Goal: Use online tool/utility: Utilize a website feature to perform a specific function

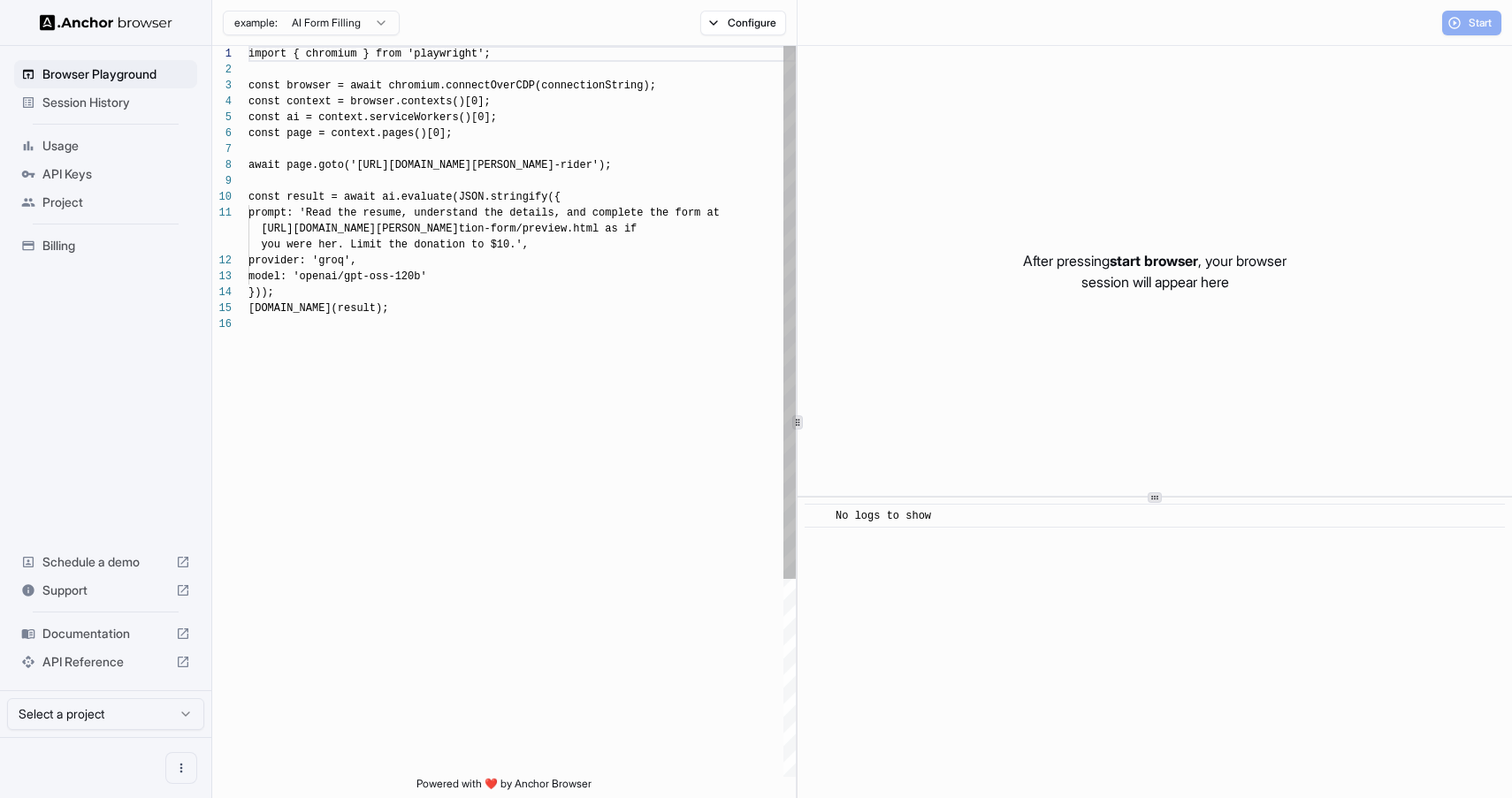
scroll to position [159, 0]
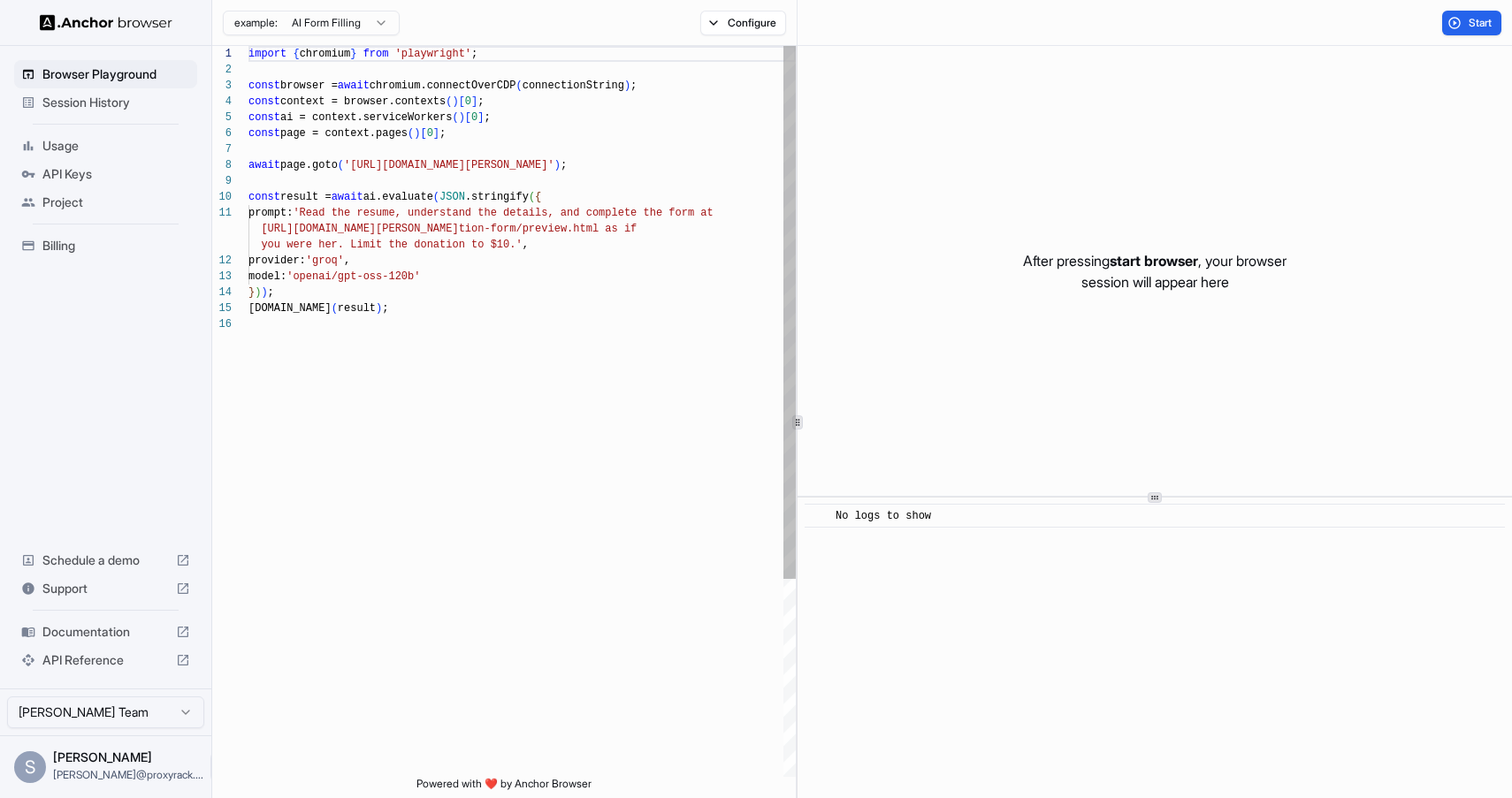
type textarea "**********"
click at [644, 238] on div "import { chromium } from 'playwright' ; const browser = await chromium.connectO…" at bounding box center [522, 547] width 548 height 1002
click at [651, 339] on div "import { chromium } from 'playwright' ; const browser = await chromium.connectO…" at bounding box center [522, 547] width 548 height 1002
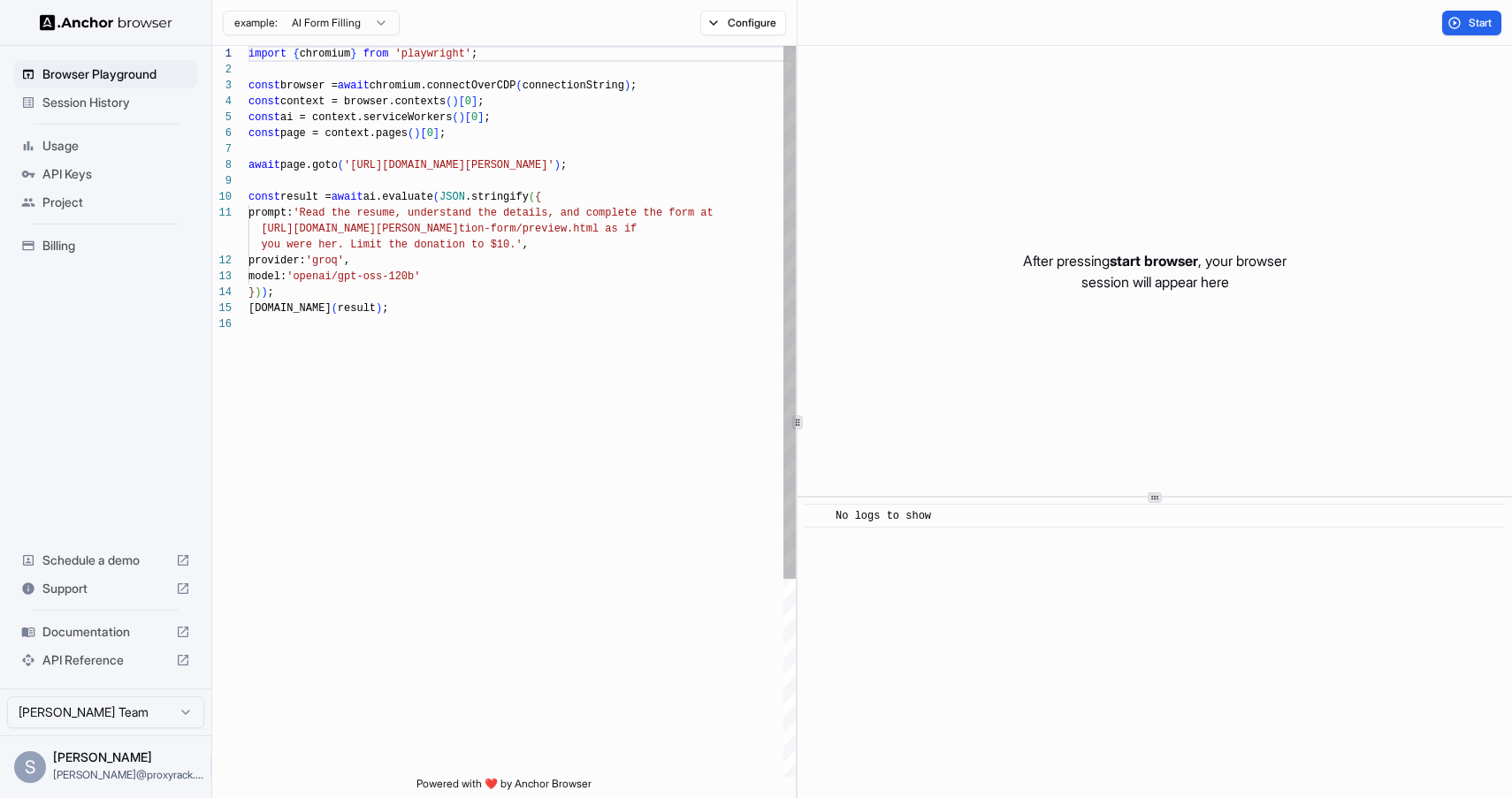
click at [497, 353] on div "import { chromium } from 'playwright' ; const browser = await chromium.connectO…" at bounding box center [522, 547] width 548 height 1002
click at [553, 407] on div "import { chromium } from 'playwright' ; const browser = await chromium.connectO…" at bounding box center [522, 547] width 548 height 1002
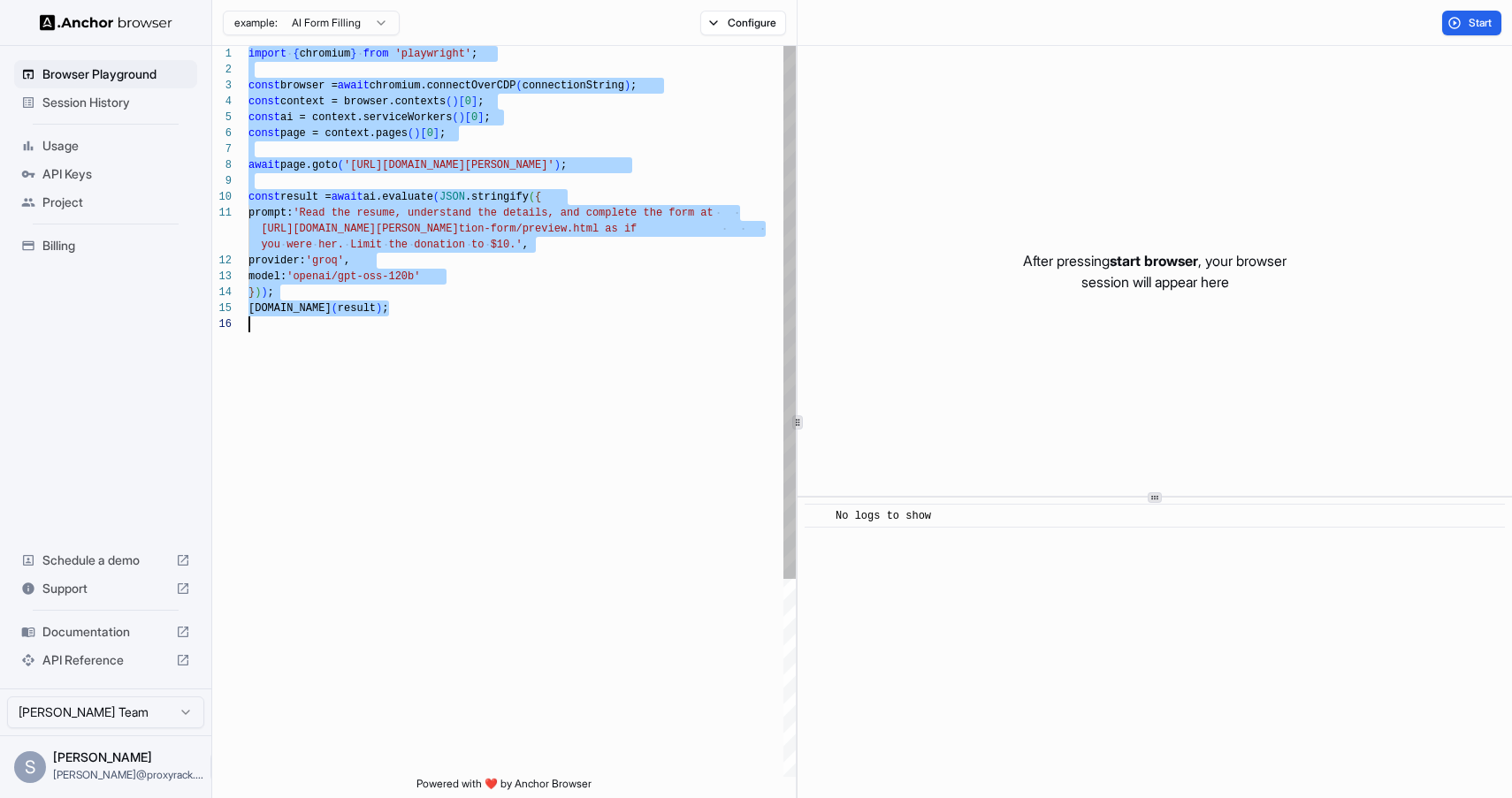
scroll to position [16, 0]
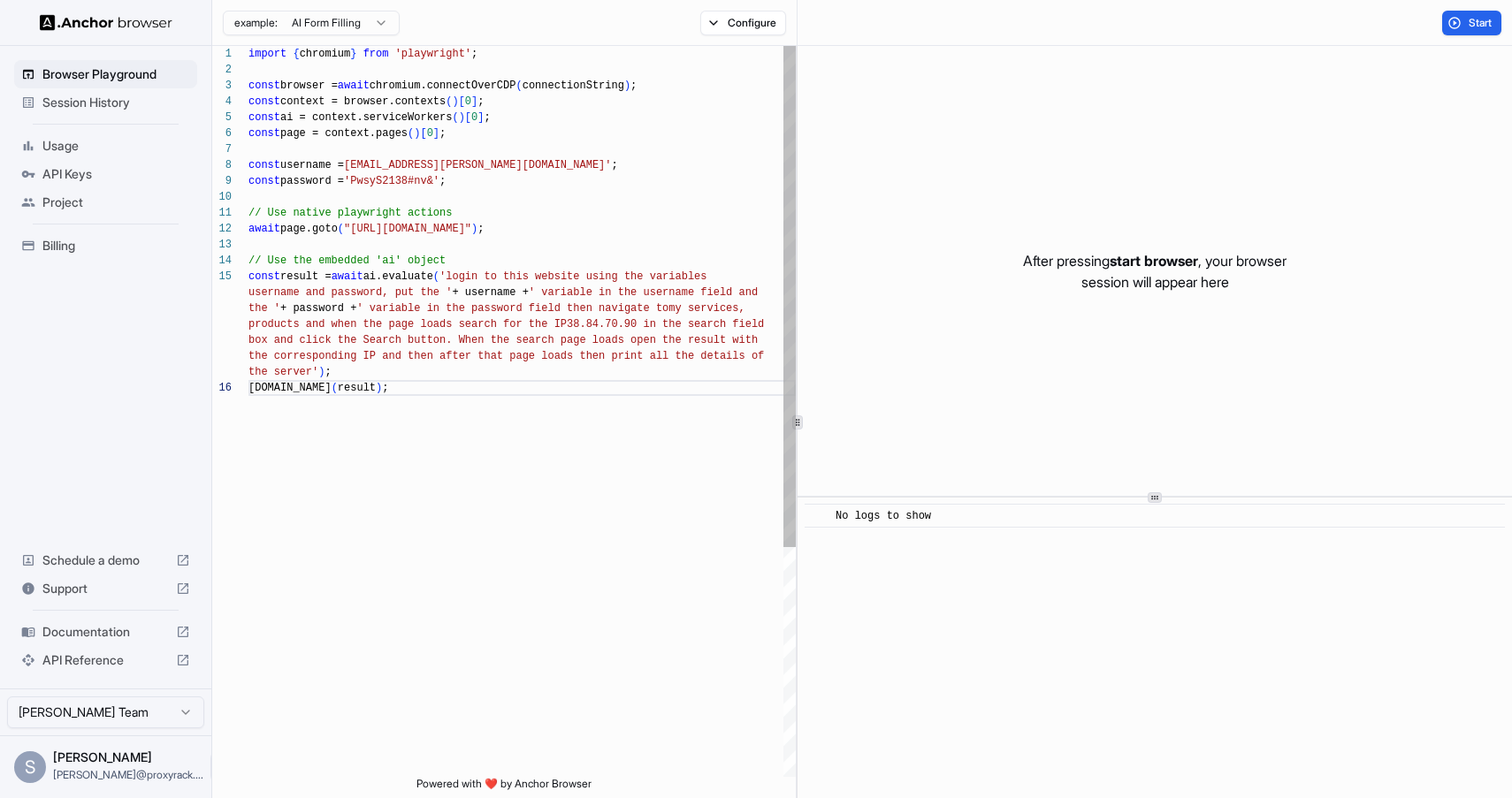
click at [649, 511] on div "import { chromium } from 'playwright' ; const browser = await chromium.connectO…" at bounding box center [522, 578] width 548 height 1065
click at [290, 160] on div "import { chromium } from 'playwright' ; const browser = await chromium.connectO…" at bounding box center [522, 578] width 548 height 1065
click at [293, 175] on div "import { chromium } from 'playwright' ; const browser = await chromium.connectO…" at bounding box center [522, 578] width 548 height 1065
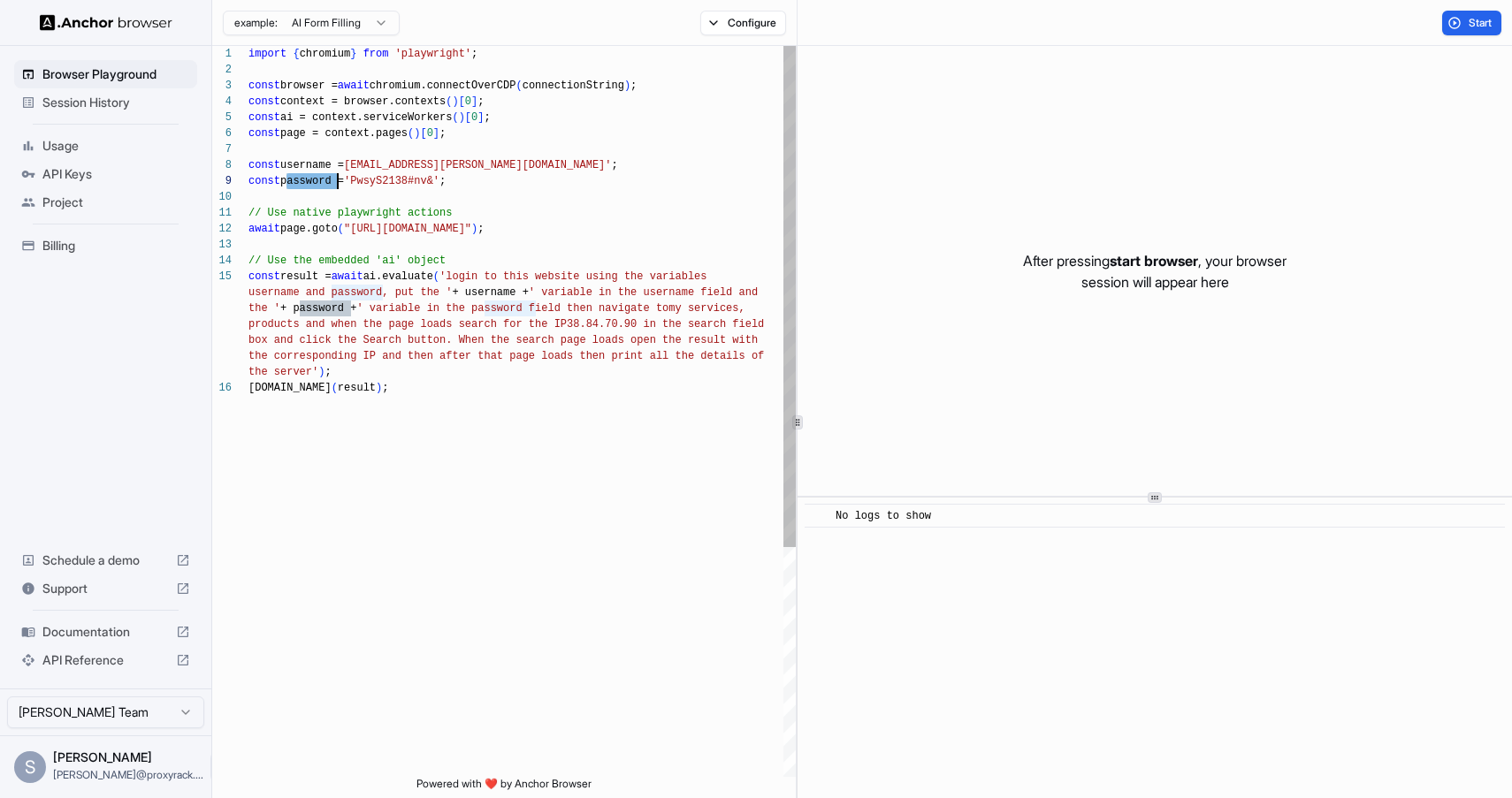
click at [298, 121] on div "import { chromium } from 'playwright' ; const browser = await chromium.connectO…" at bounding box center [522, 578] width 548 height 1065
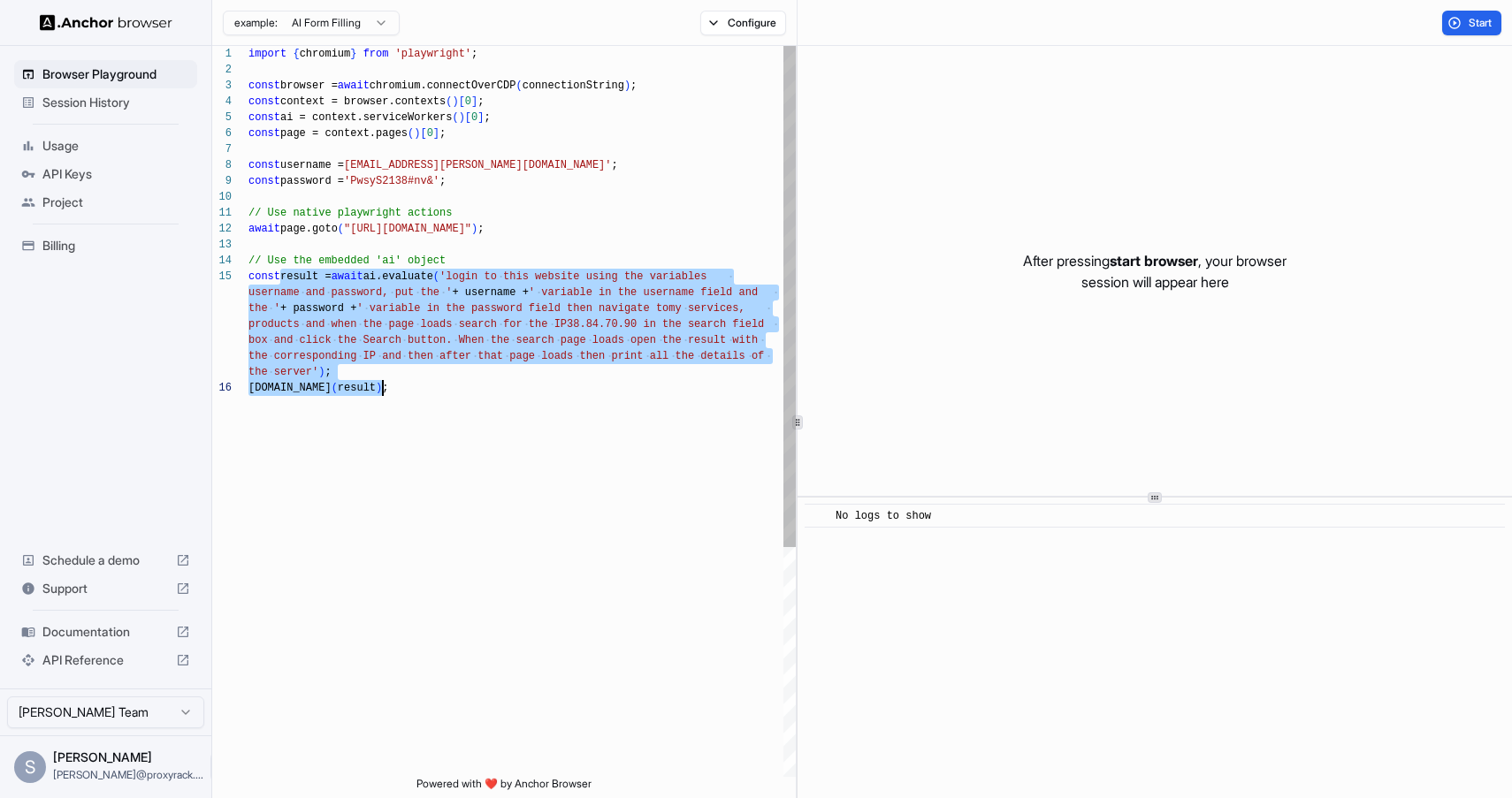
drag, startPoint x: 279, startPoint y: 278, endPoint x: 588, endPoint y: 387, distance: 327.7
click at [588, 387] on div "import { chromium } from 'playwright' ; const browser = await chromium.connectO…" at bounding box center [522, 578] width 548 height 1065
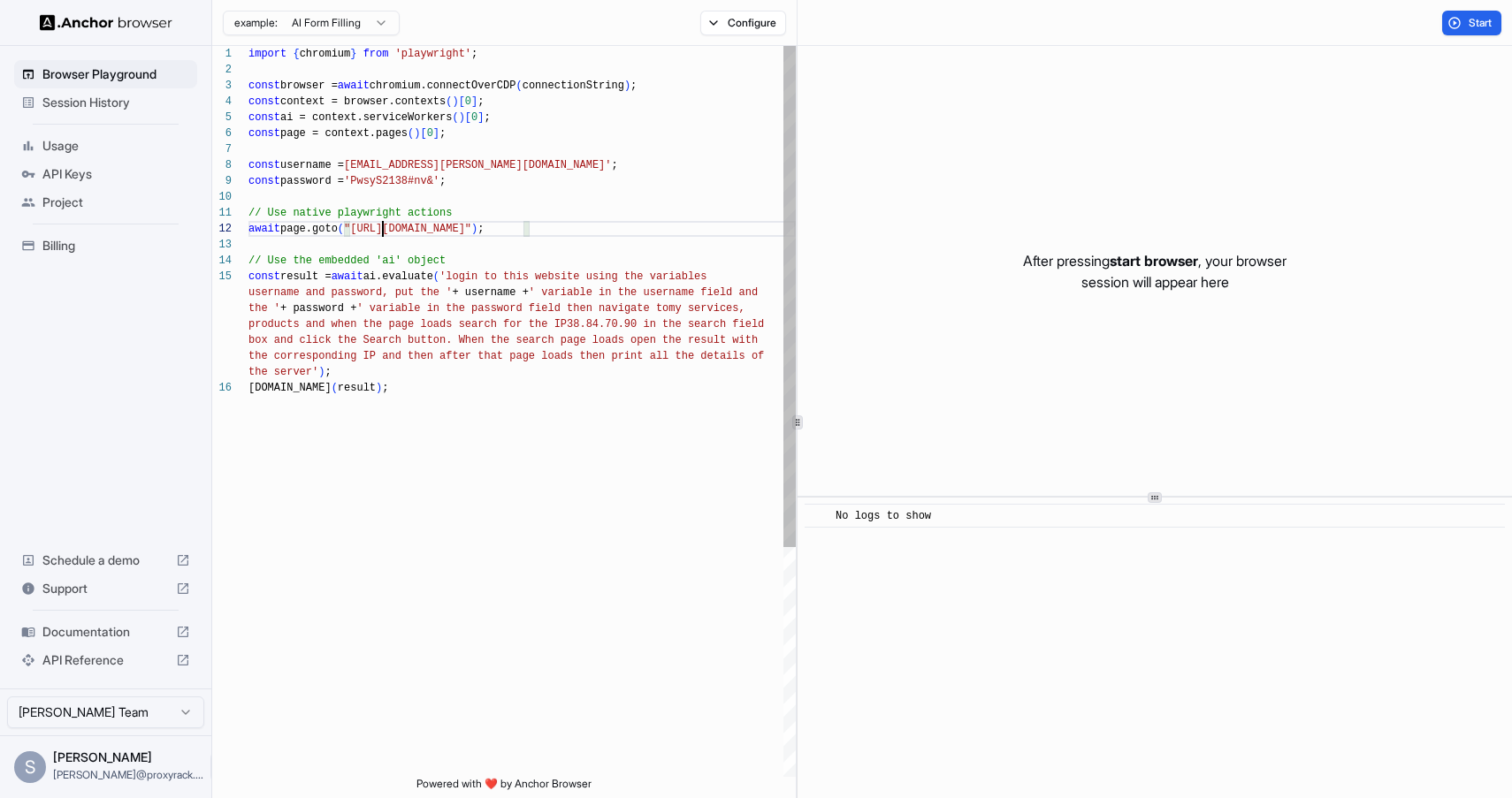
click at [384, 230] on div "import { chromium } from 'playwright' ; const browser = await chromium.connectO…" at bounding box center [522, 578] width 548 height 1065
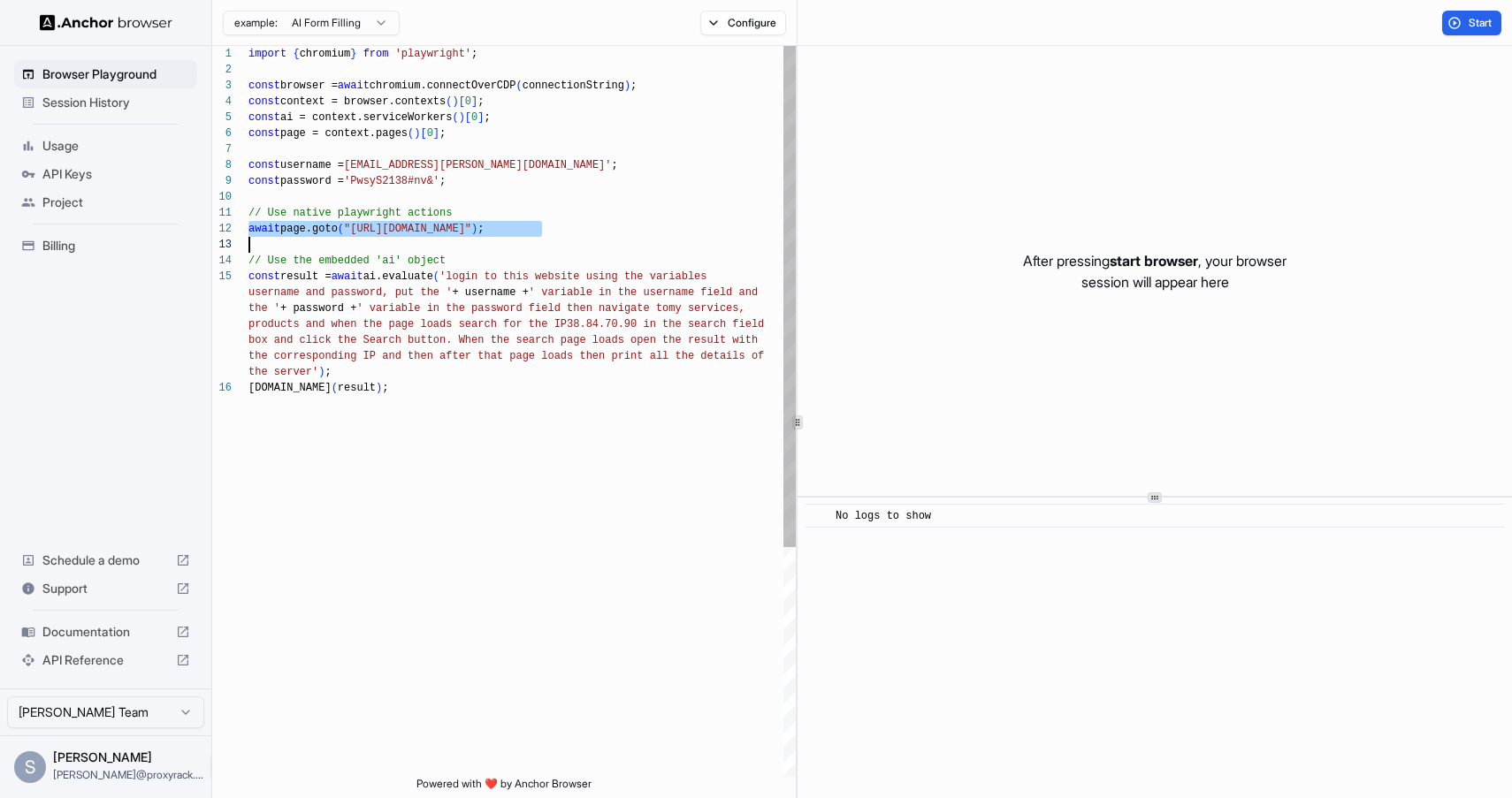
click at [421, 274] on div "import { chromium } from 'playwright' ; const browser = await chromium.connectO…" at bounding box center [522, 578] width 548 height 1065
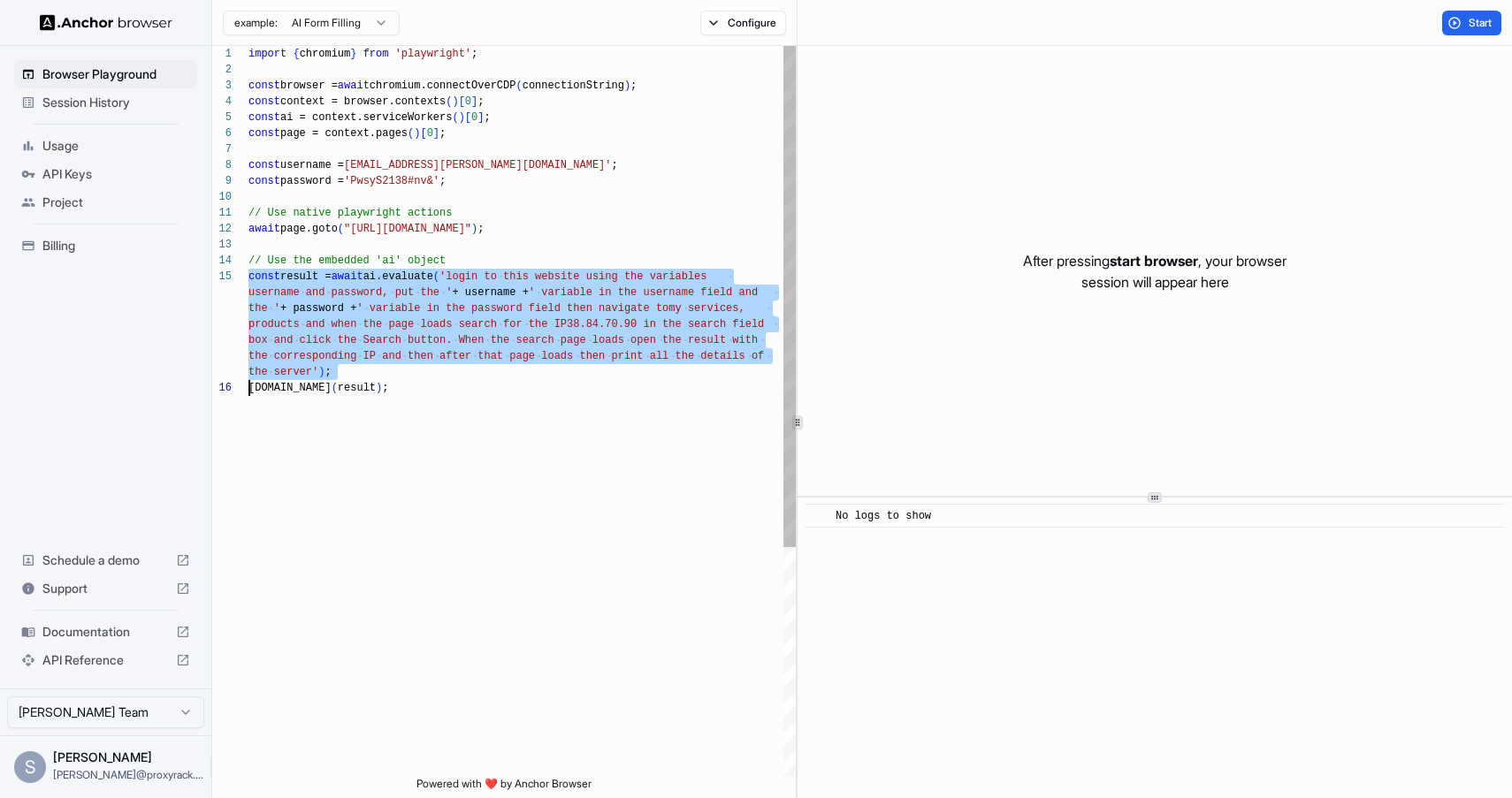
click at [421, 274] on div "import { chromium } from 'playwright' ; const browser = await chromium.connectO…" at bounding box center [522, 578] width 548 height 1065
click at [556, 321] on div "import { chromium } from 'playwright' ; const browser = await chromium.connectO…" at bounding box center [522, 578] width 548 height 1065
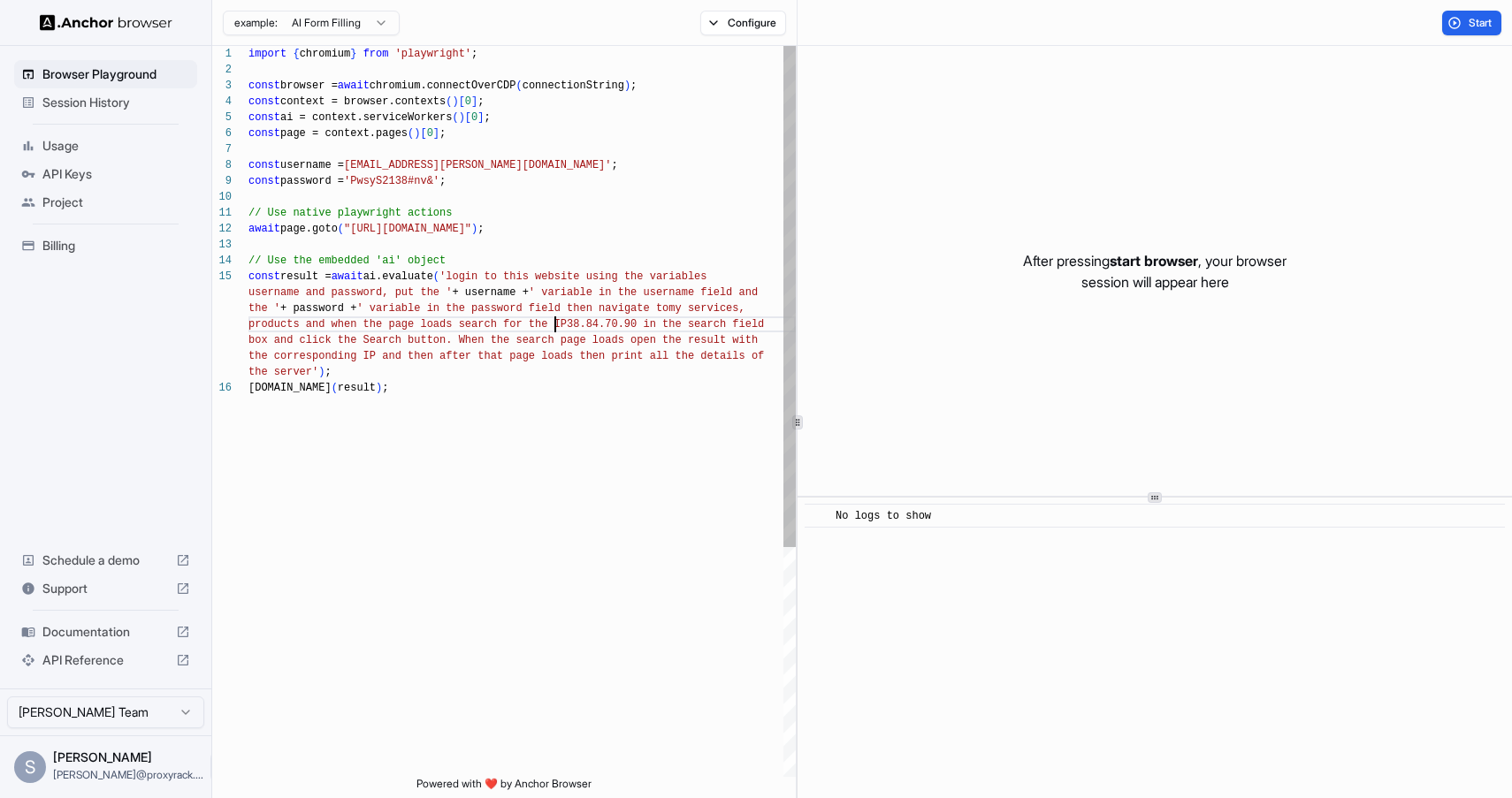
scroll to position [111, 0]
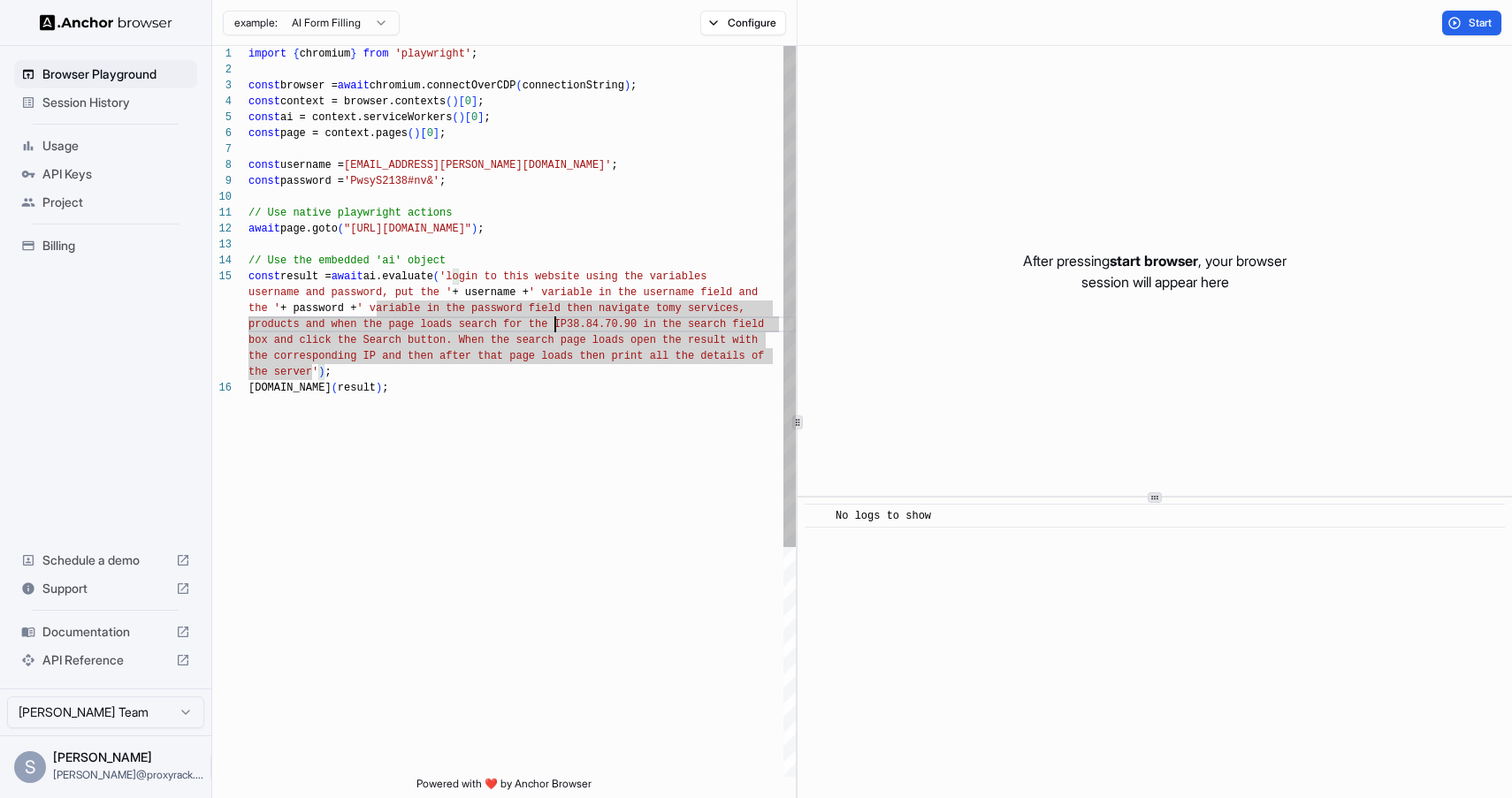
click at [556, 292] on div "import { chromium } from 'playwright' ; const browser = await chromium.connectO…" at bounding box center [522, 578] width 548 height 1065
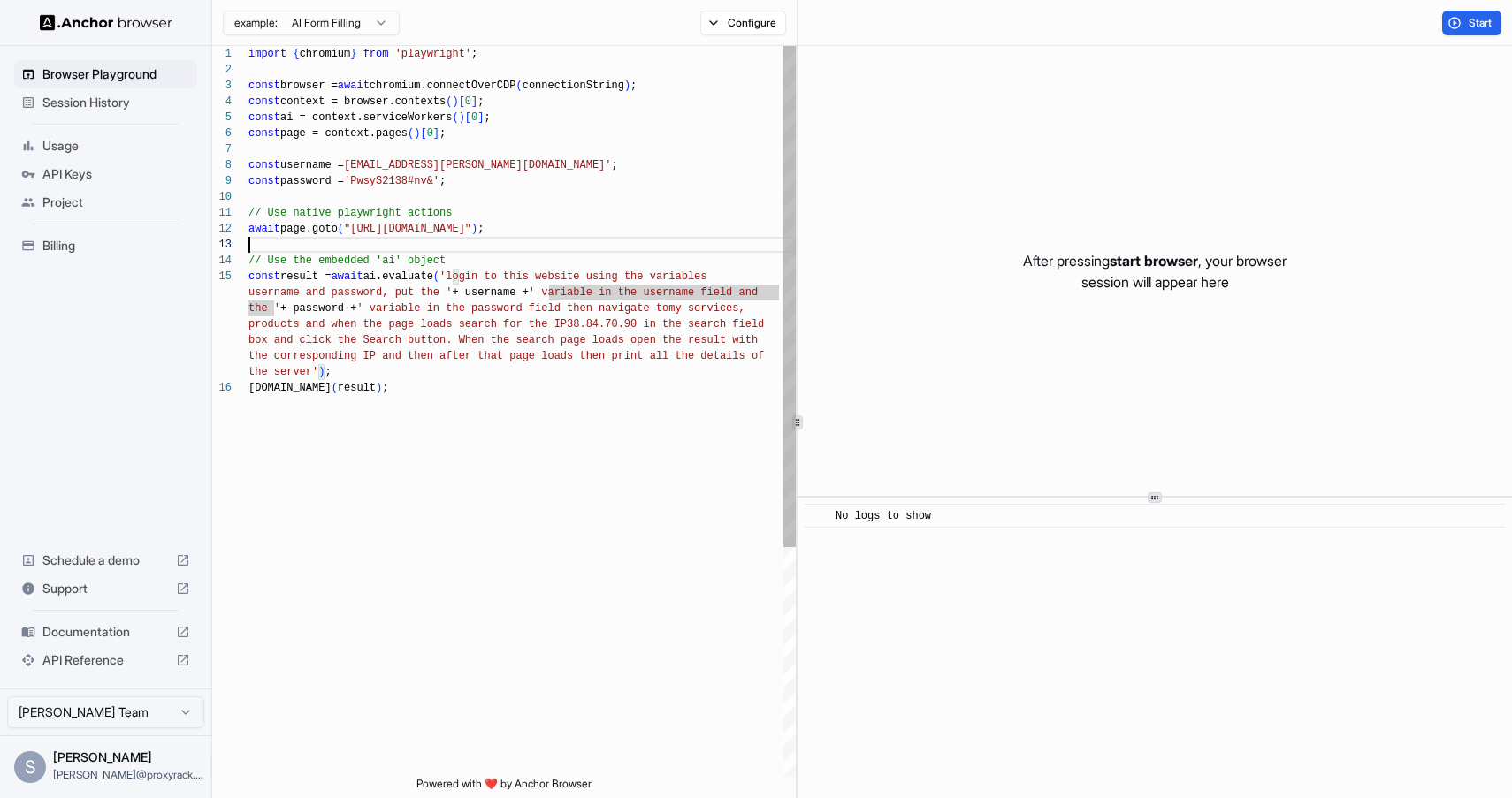
click at [585, 252] on div "import { chromium } from 'playwright' ; const browser = await chromium.connectO…" at bounding box center [522, 578] width 548 height 1065
click at [623, 327] on div "import { chromium } from 'playwright' ; const browser = await chromium.connectO…" at bounding box center [522, 578] width 548 height 1065
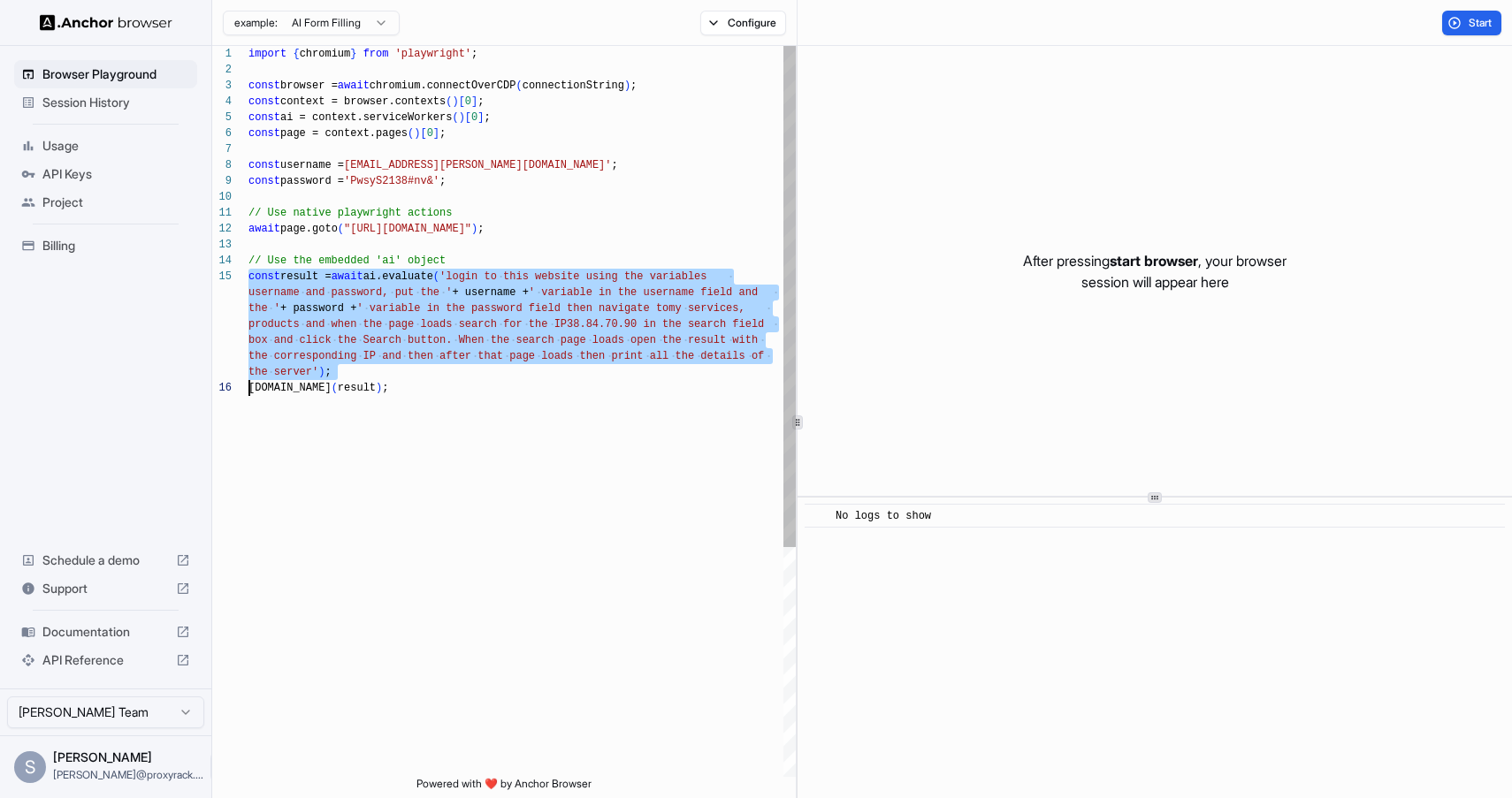
click at [643, 334] on div "import { chromium } from 'playwright' ; const browser = await chromium.connectO…" at bounding box center [522, 578] width 548 height 1065
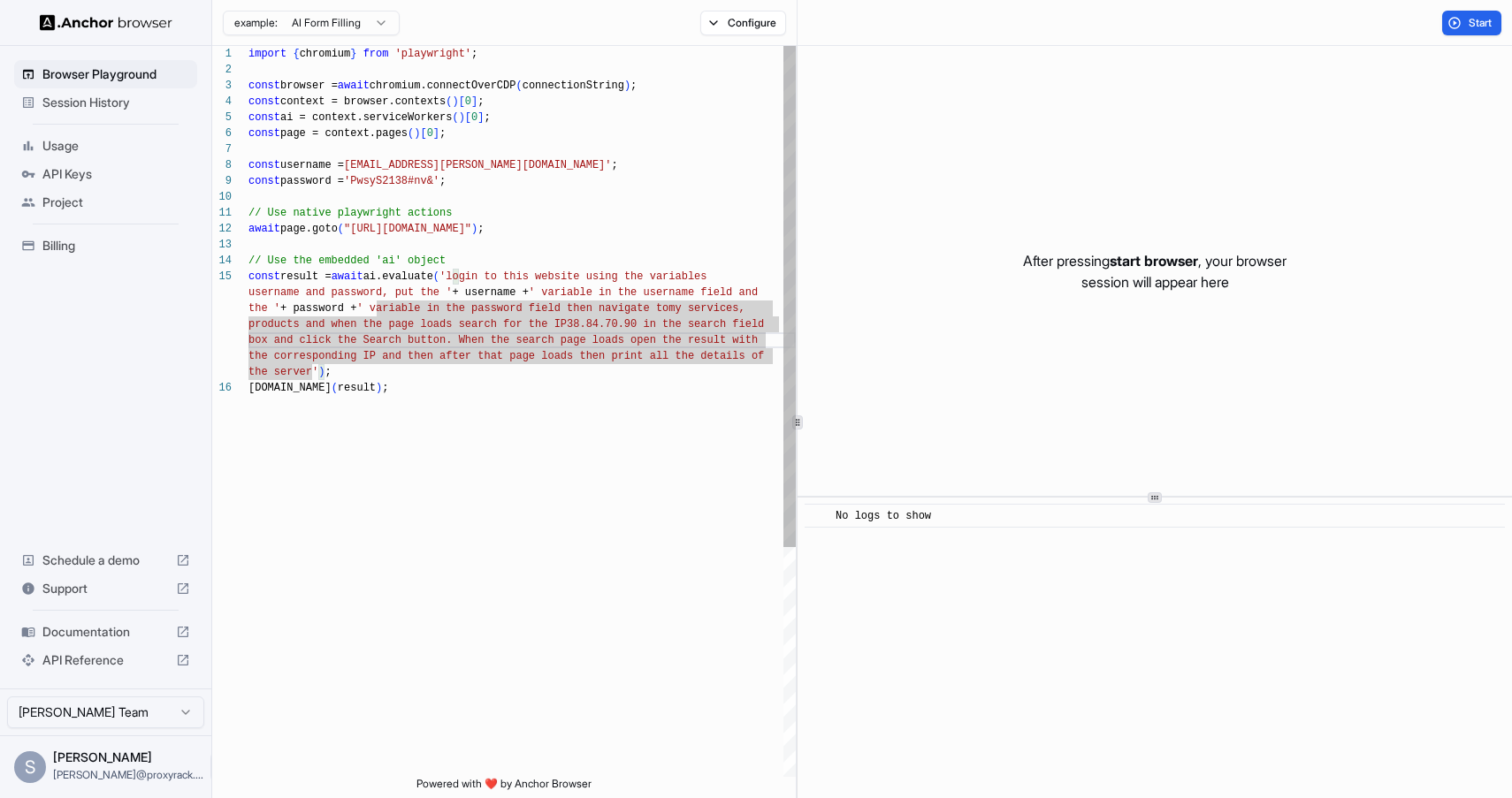
click at [639, 388] on div "import { chromium } from 'playwright' ; const browser = await chromium.connectO…" at bounding box center [522, 578] width 548 height 1065
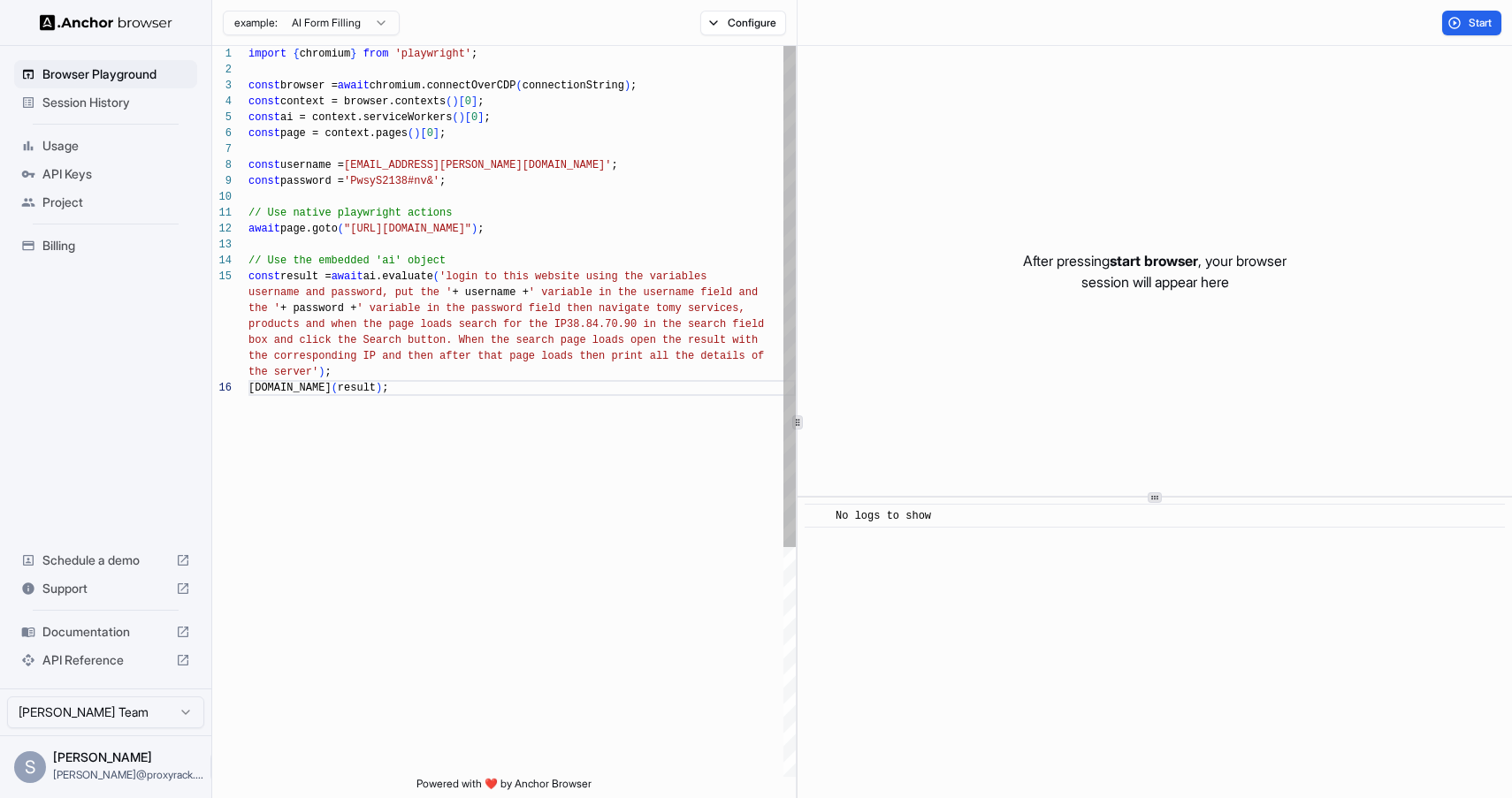
click at [533, 470] on div "import { chromium } from 'playwright' ; const browser = await chromium.connectO…" at bounding box center [522, 578] width 548 height 1065
click at [1462, 21] on button "Start" at bounding box center [1471, 22] width 59 height 24
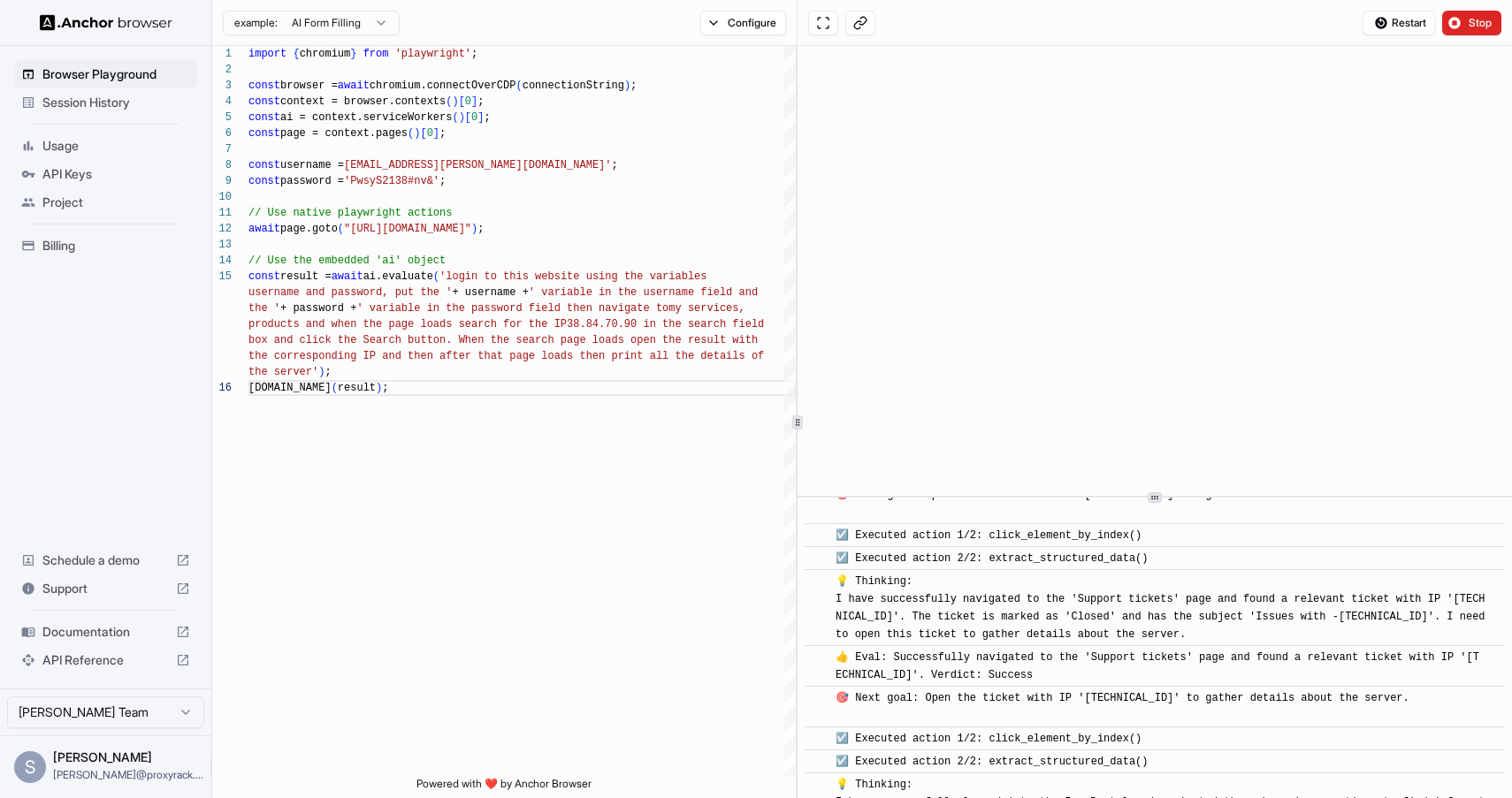
scroll to position [5393, 0]
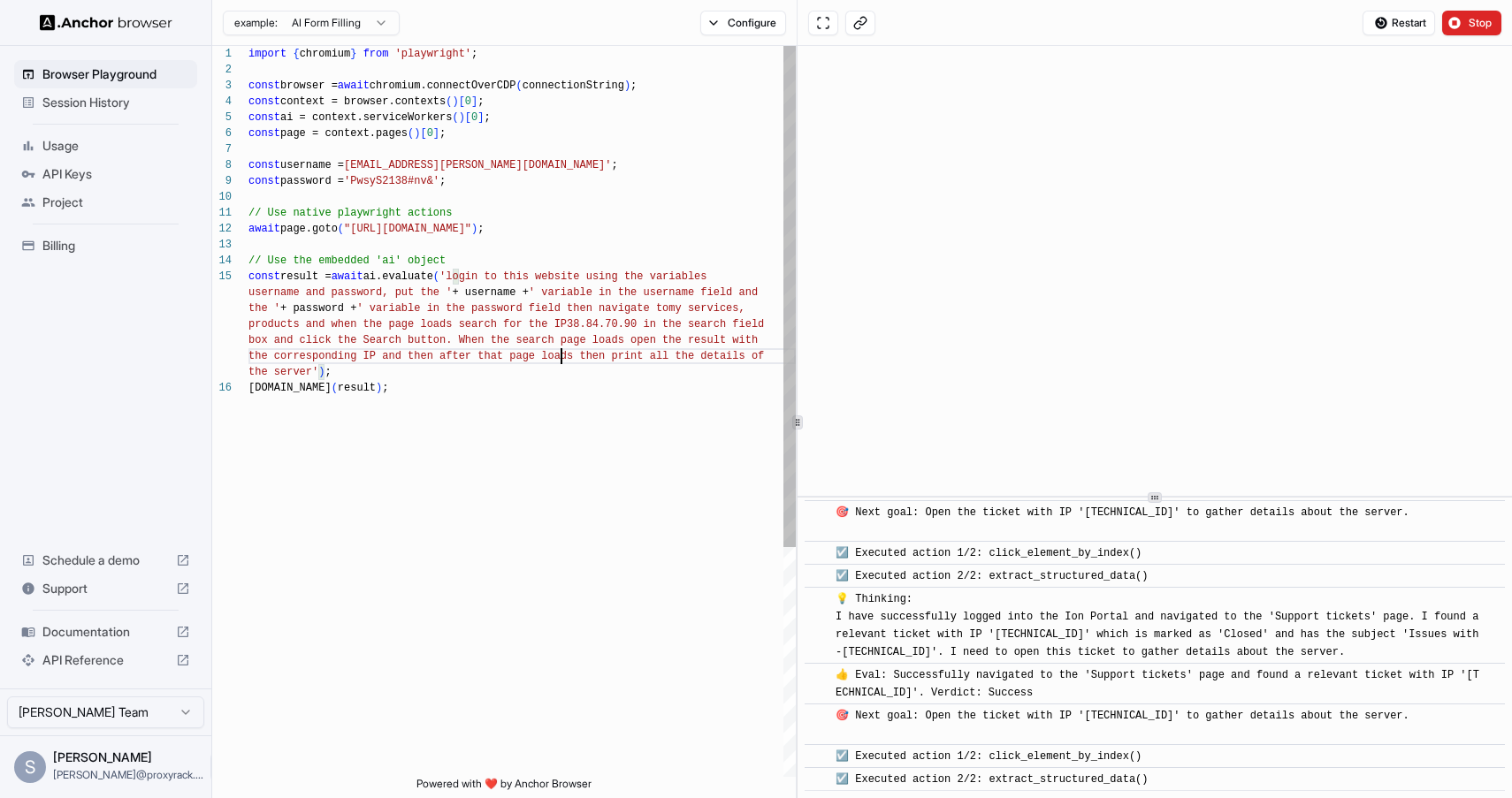
click at [563, 351] on div "import { chromium } from 'playwright' ; const browser = await chromium.connectO…" at bounding box center [522, 578] width 548 height 1065
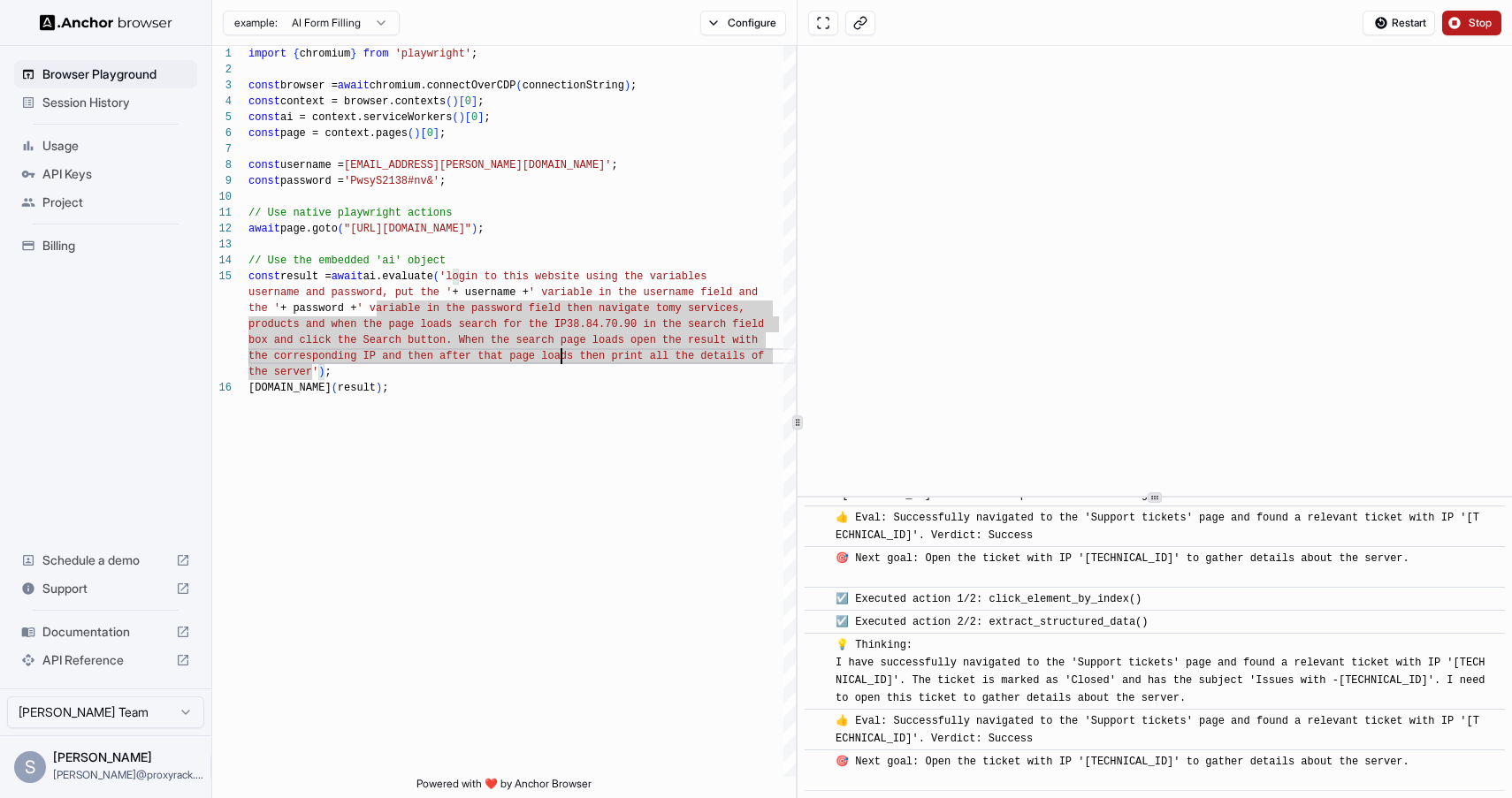
scroll to position [5573, 0]
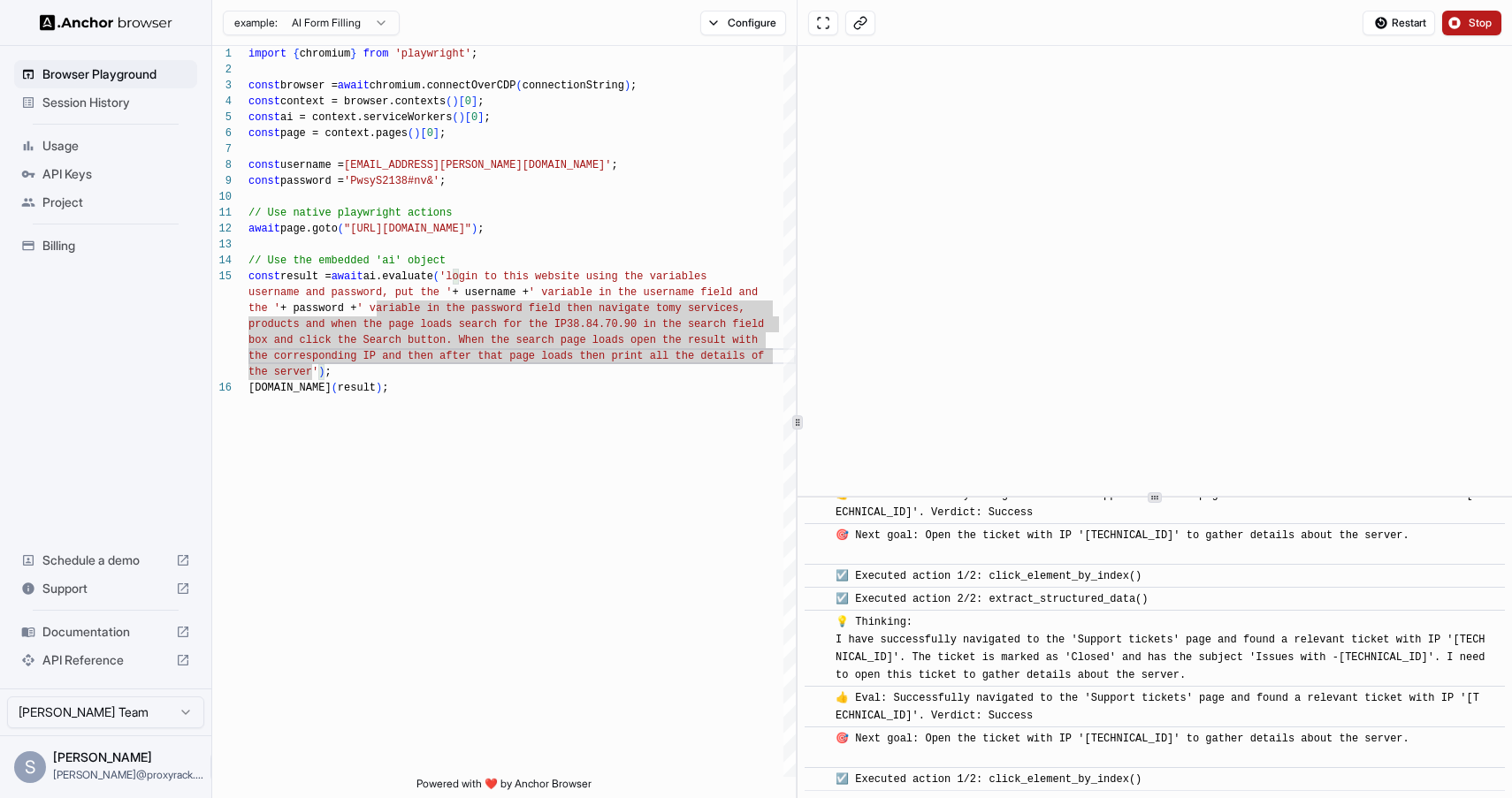
click at [1467, 14] on button "Stop" at bounding box center [1471, 22] width 59 height 24
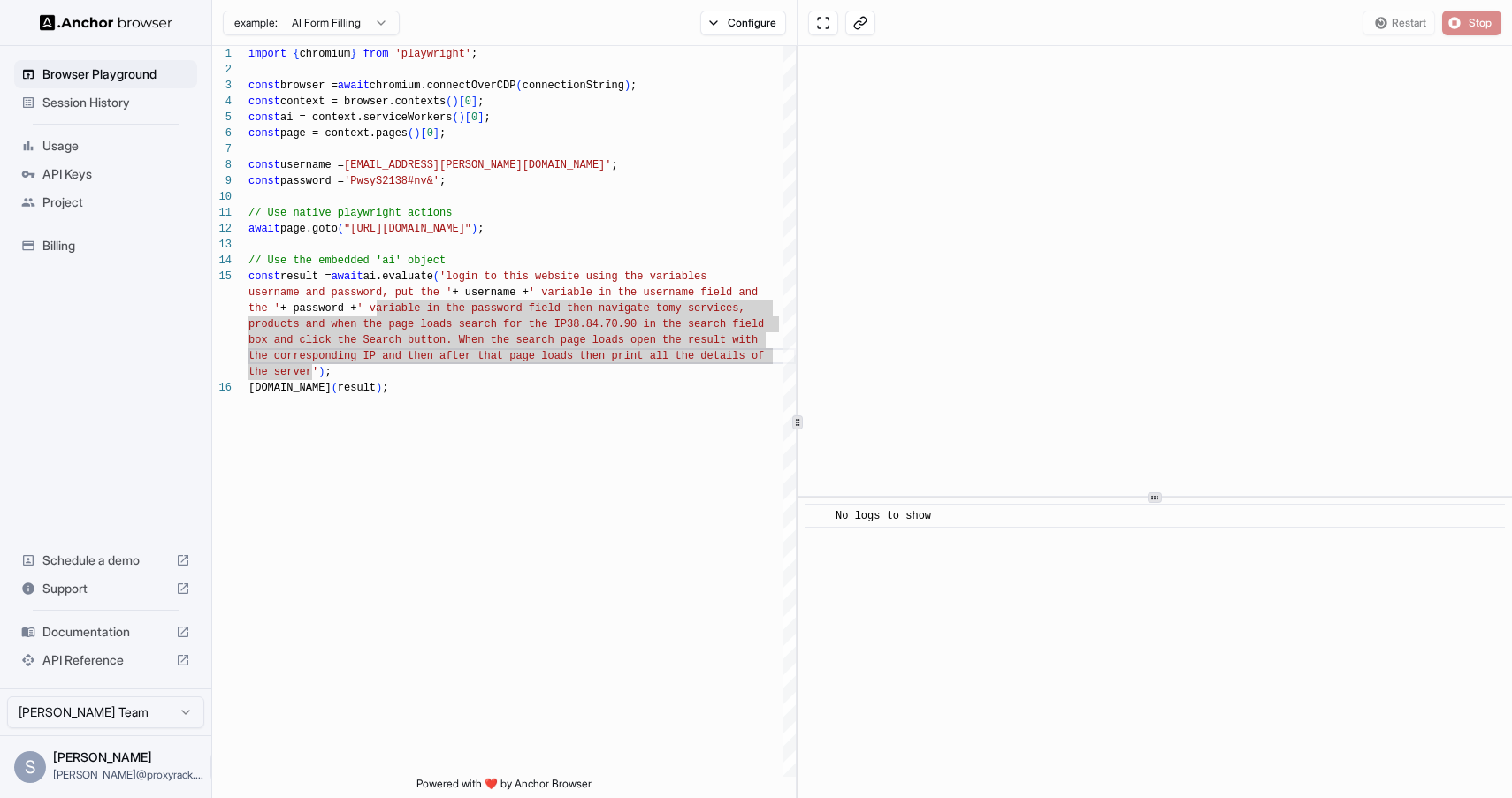
scroll to position [0, 0]
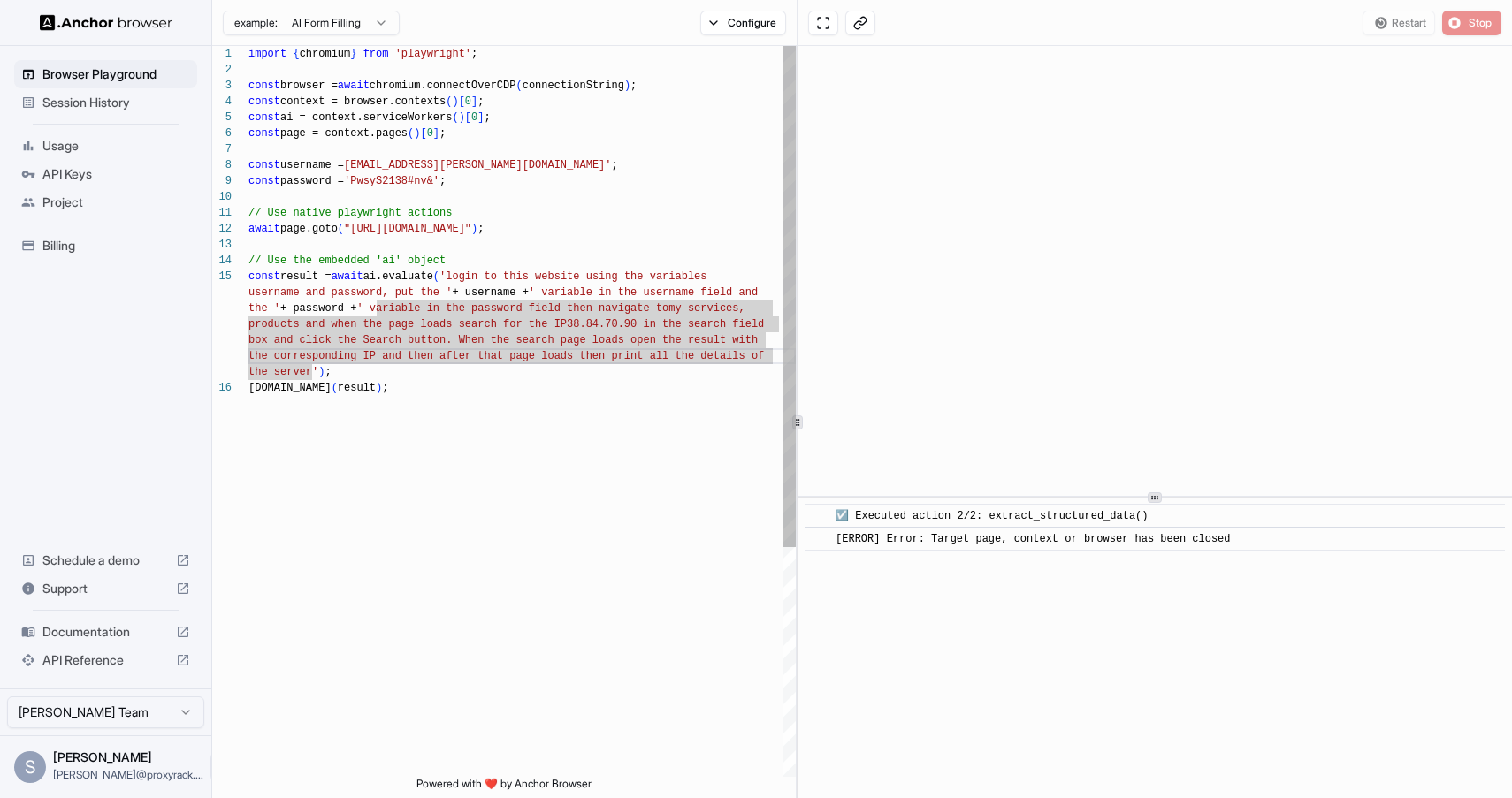
click at [578, 357] on div "import { chromium } from 'playwright' ; const browser = await chromium.connectO…" at bounding box center [522, 578] width 548 height 1065
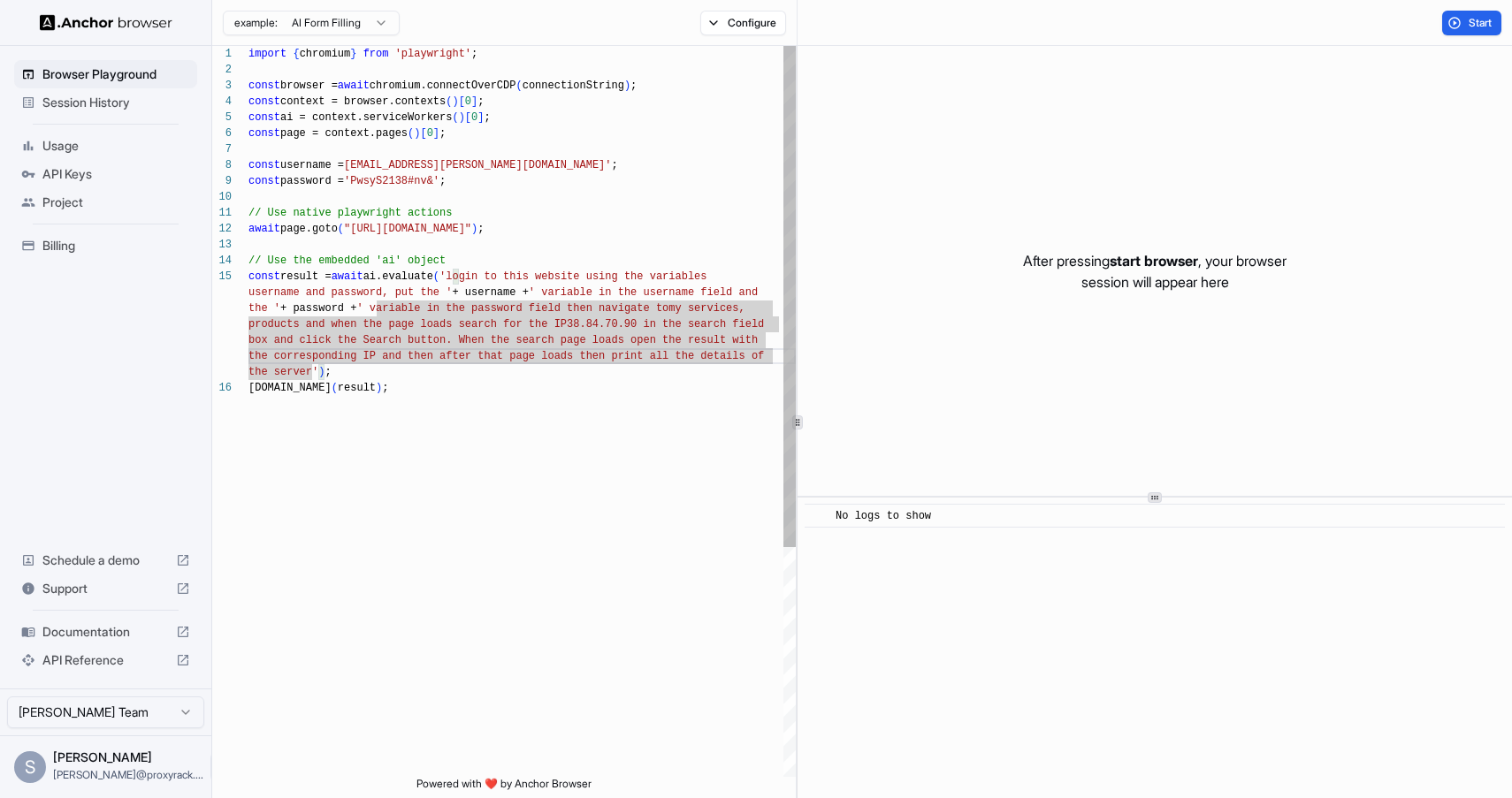
scroll to position [111, 0]
click at [574, 329] on div "import { chromium } from 'playwright' ; const browser = await chromium.connectO…" at bounding box center [522, 578] width 548 height 1065
click at [614, 310] on div "import { chromium } from 'playwright' ; const browser = await chromium.connectO…" at bounding box center [522, 578] width 548 height 1065
click at [640, 309] on div "import { chromium } from 'playwright' ; const browser = await chromium.connectO…" at bounding box center [522, 578] width 548 height 1065
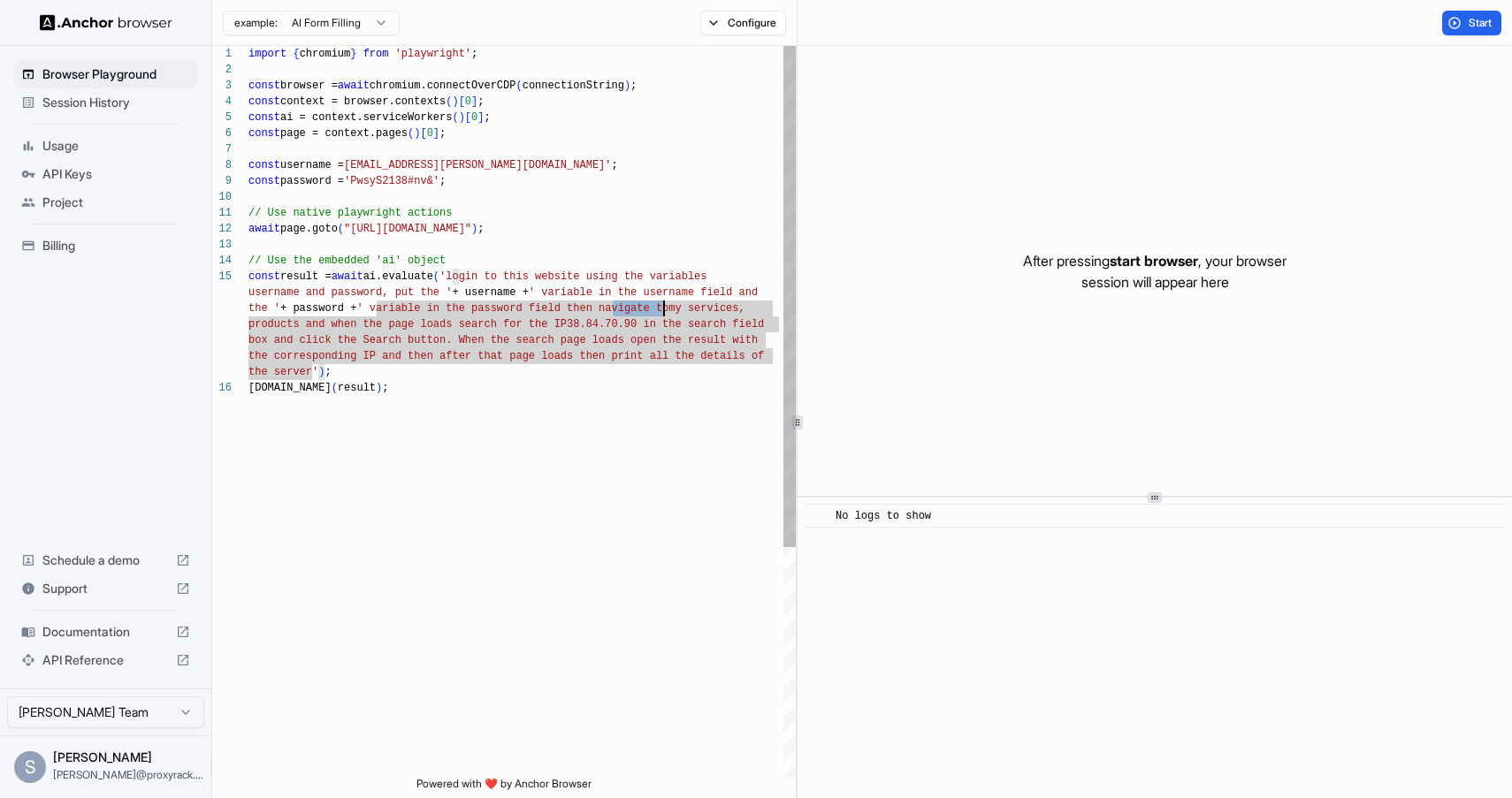
click at [640, 309] on div "import { chromium } from 'playwright' ; const browser = await chromium.connectO…" at bounding box center [522, 578] width 548 height 1065
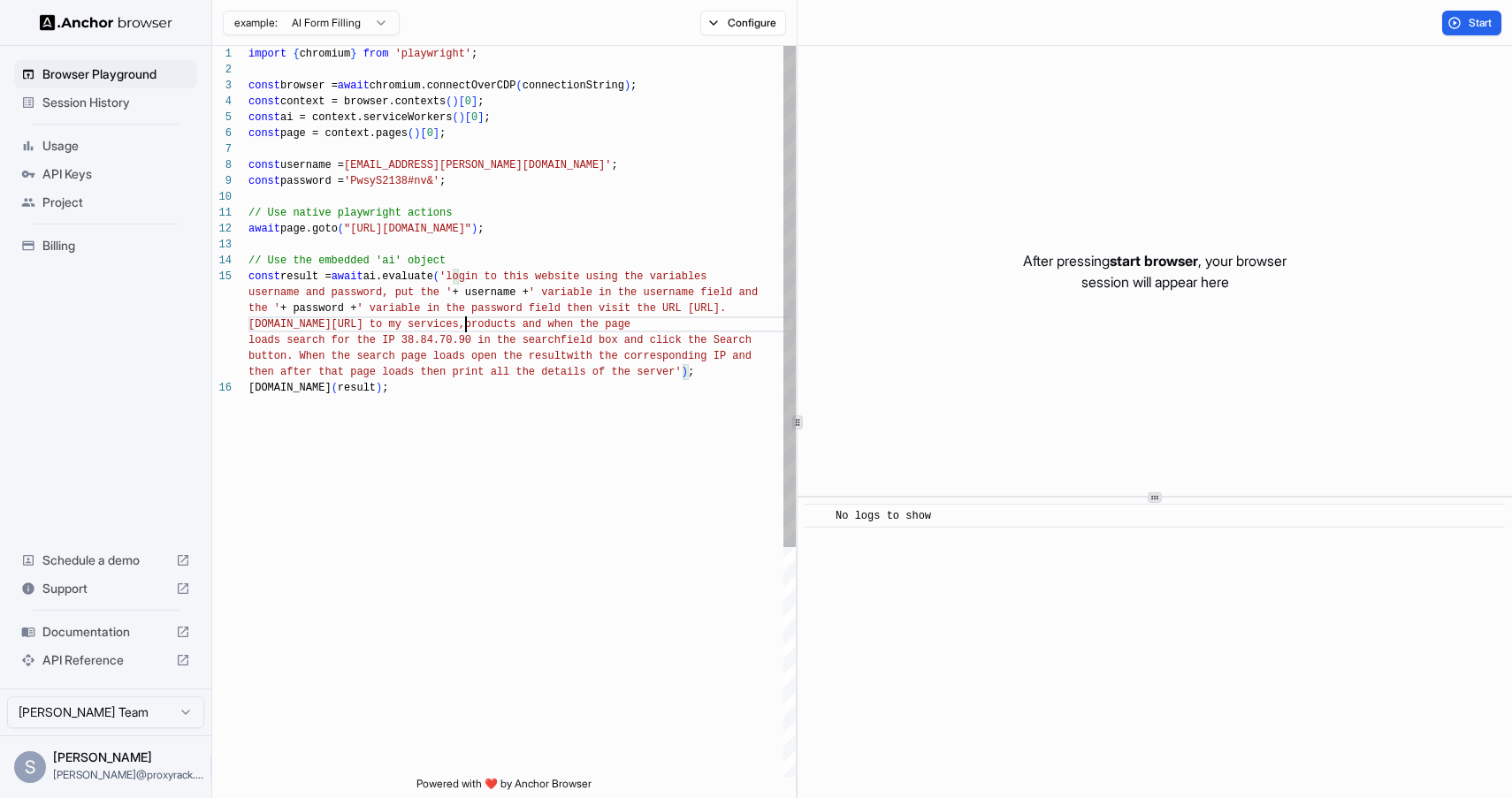
scroll to position [111, 0]
click at [478, 321] on div "import { chromium } from 'playwright' ; const browser = await chromium.connectO…" at bounding box center [522, 578] width 548 height 1065
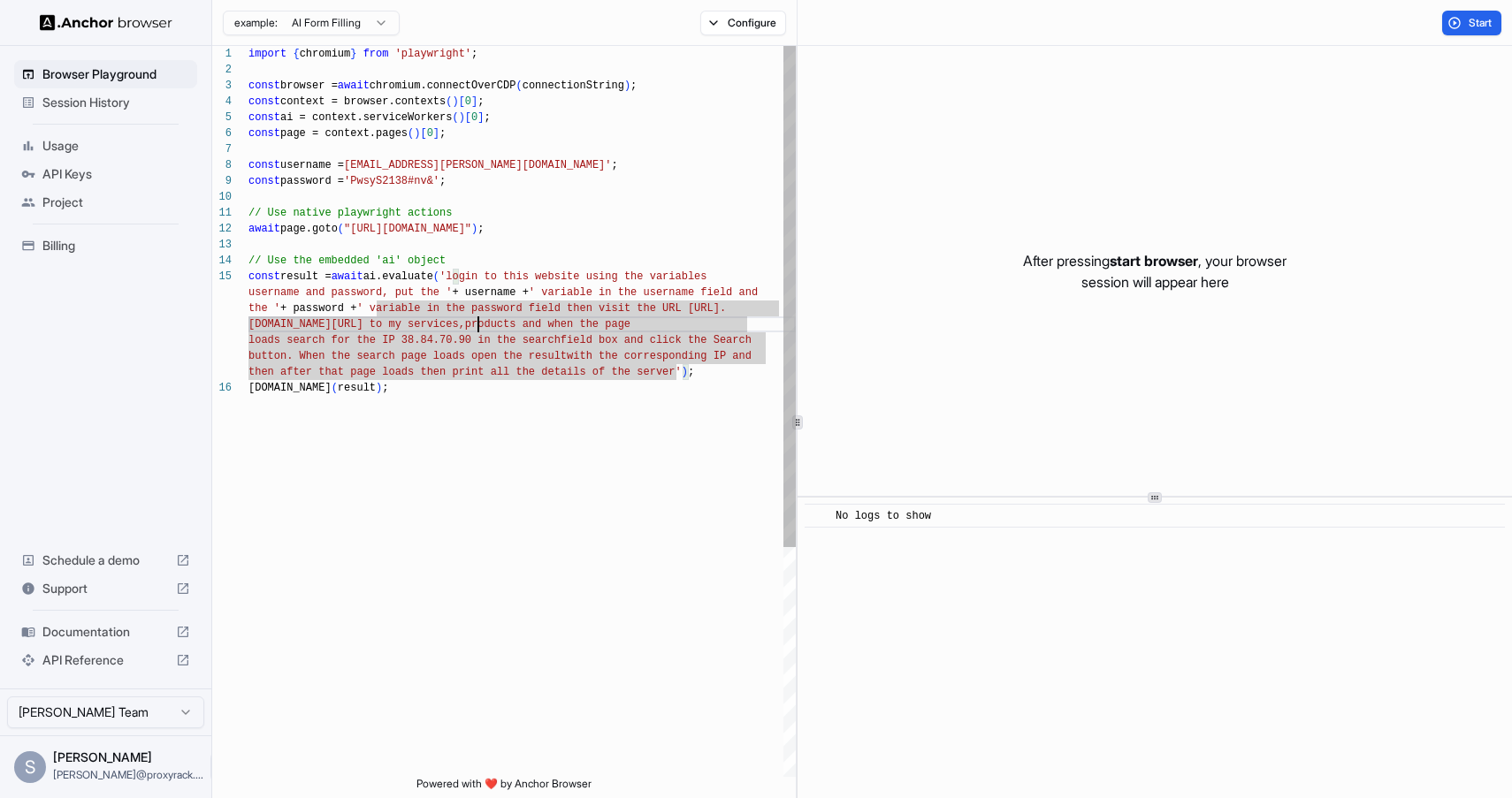
click at [515, 324] on div "import { chromium } from 'playwright' ; const browser = await chromium.connectO…" at bounding box center [522, 578] width 548 height 1065
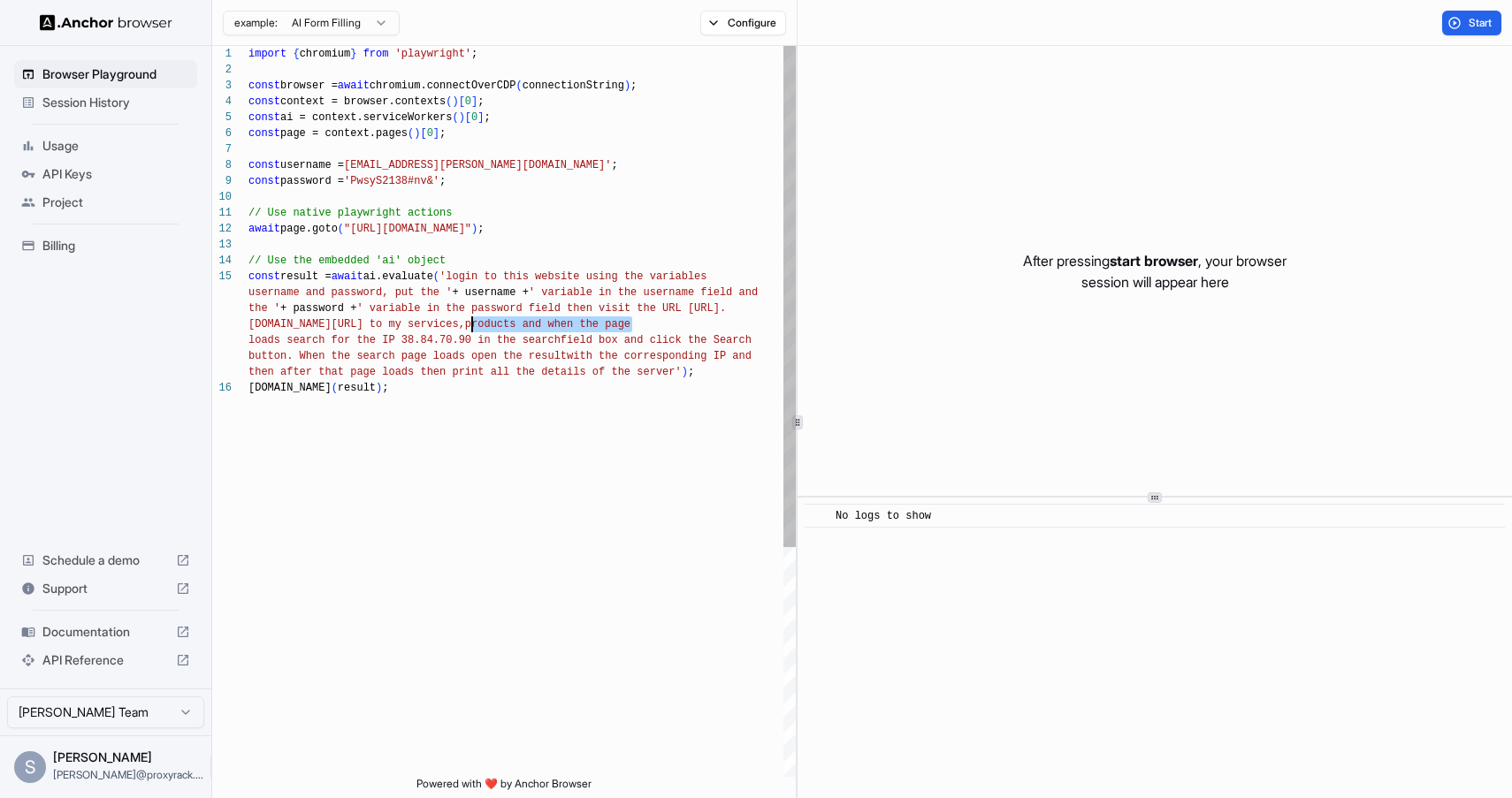
drag, startPoint x: 631, startPoint y: 326, endPoint x: 471, endPoint y: 324, distance: 160.0
click at [471, 324] on div "import { chromium } from 'playwright' ; const browser = await chromium.connectO…" at bounding box center [522, 578] width 548 height 1065
click at [569, 435] on div "import { chromium } from 'playwright' ; const browser = await chromium.connectO…" at bounding box center [522, 578] width 548 height 1065
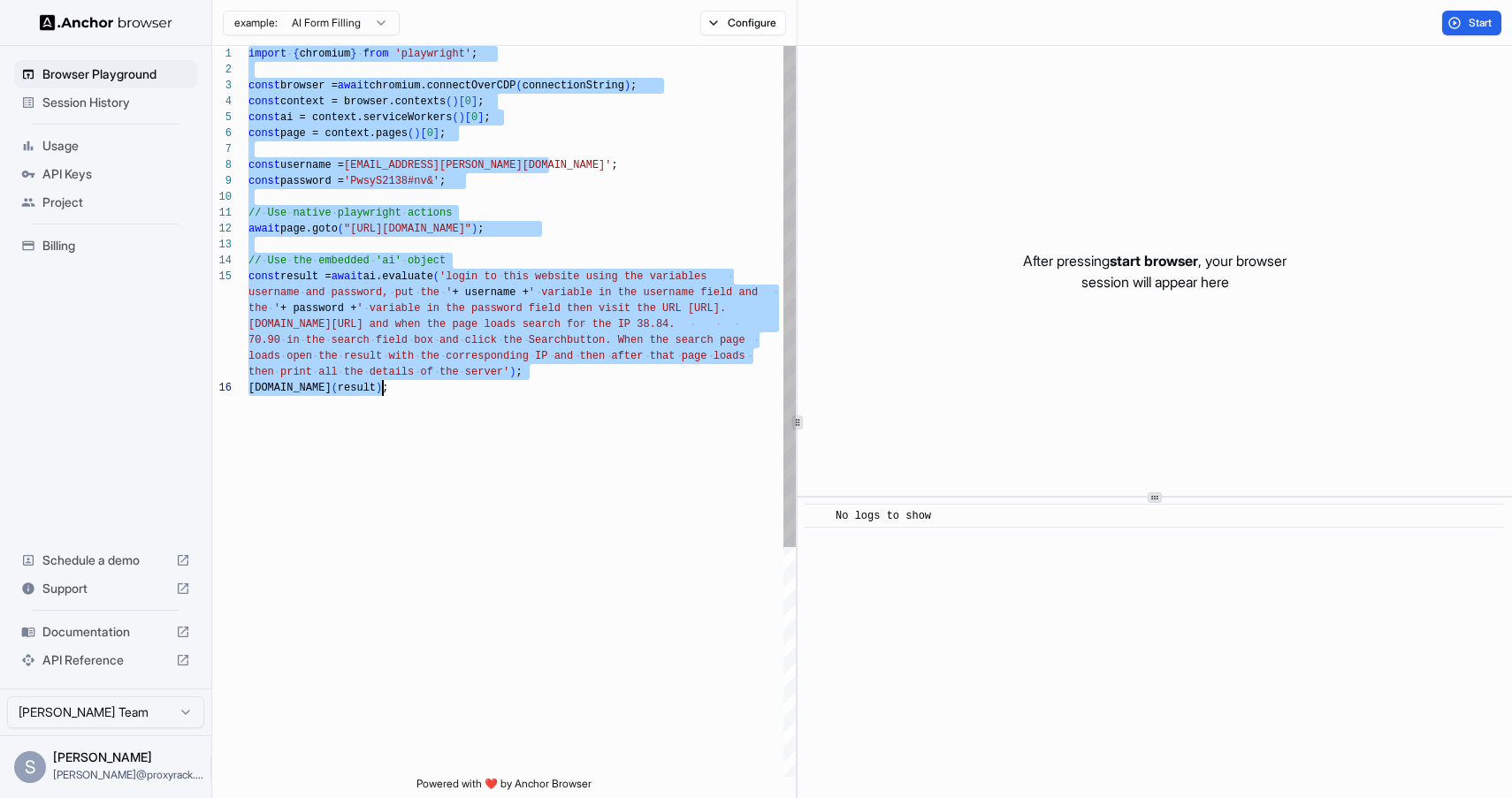
scroll to position [0, 0]
type textarea "**********"
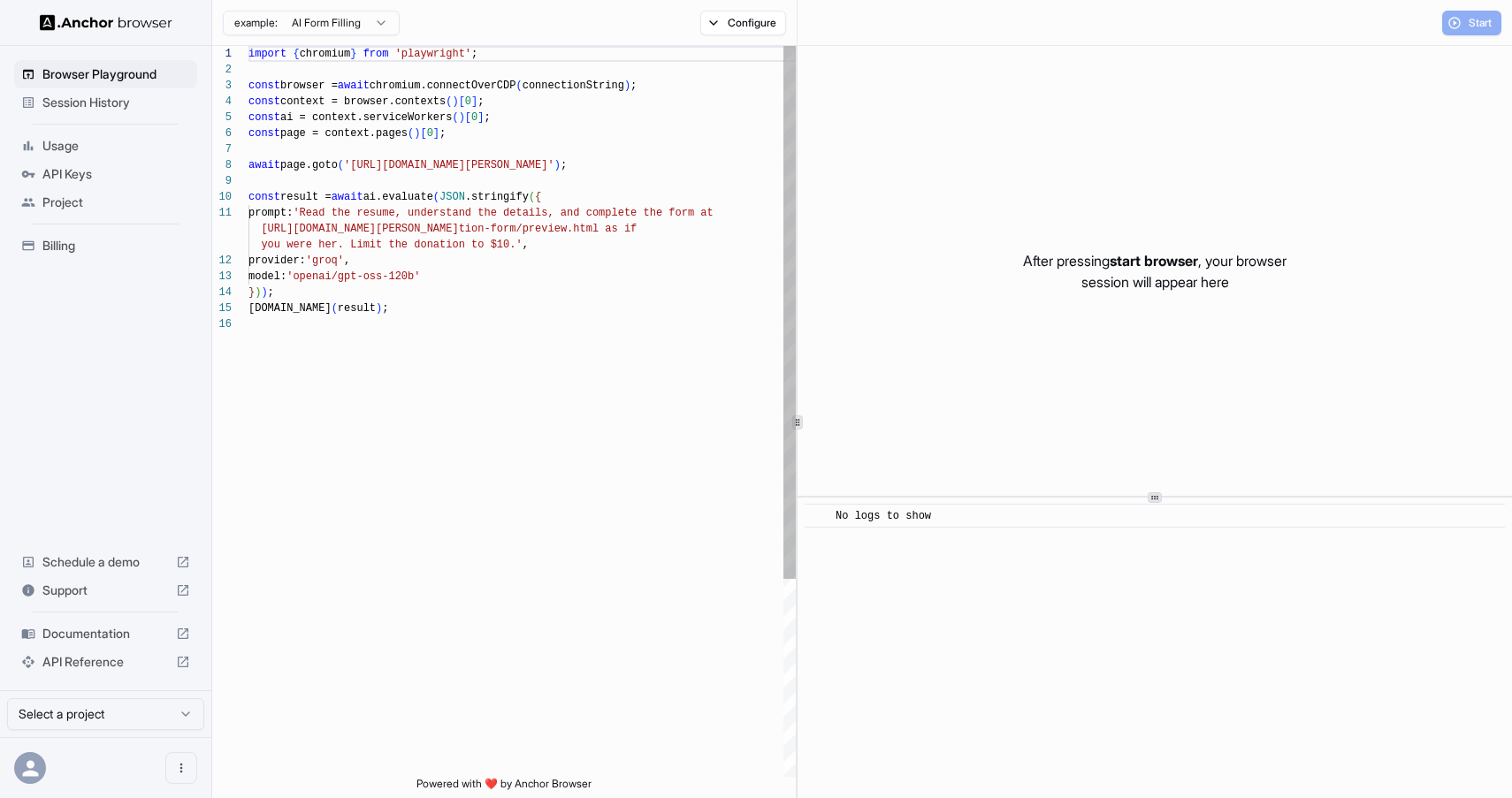
scroll to position [159, 0]
click at [578, 335] on div "import { chromium } from 'playwright' ; const browser = await chromium.connectO…" at bounding box center [522, 547] width 548 height 1002
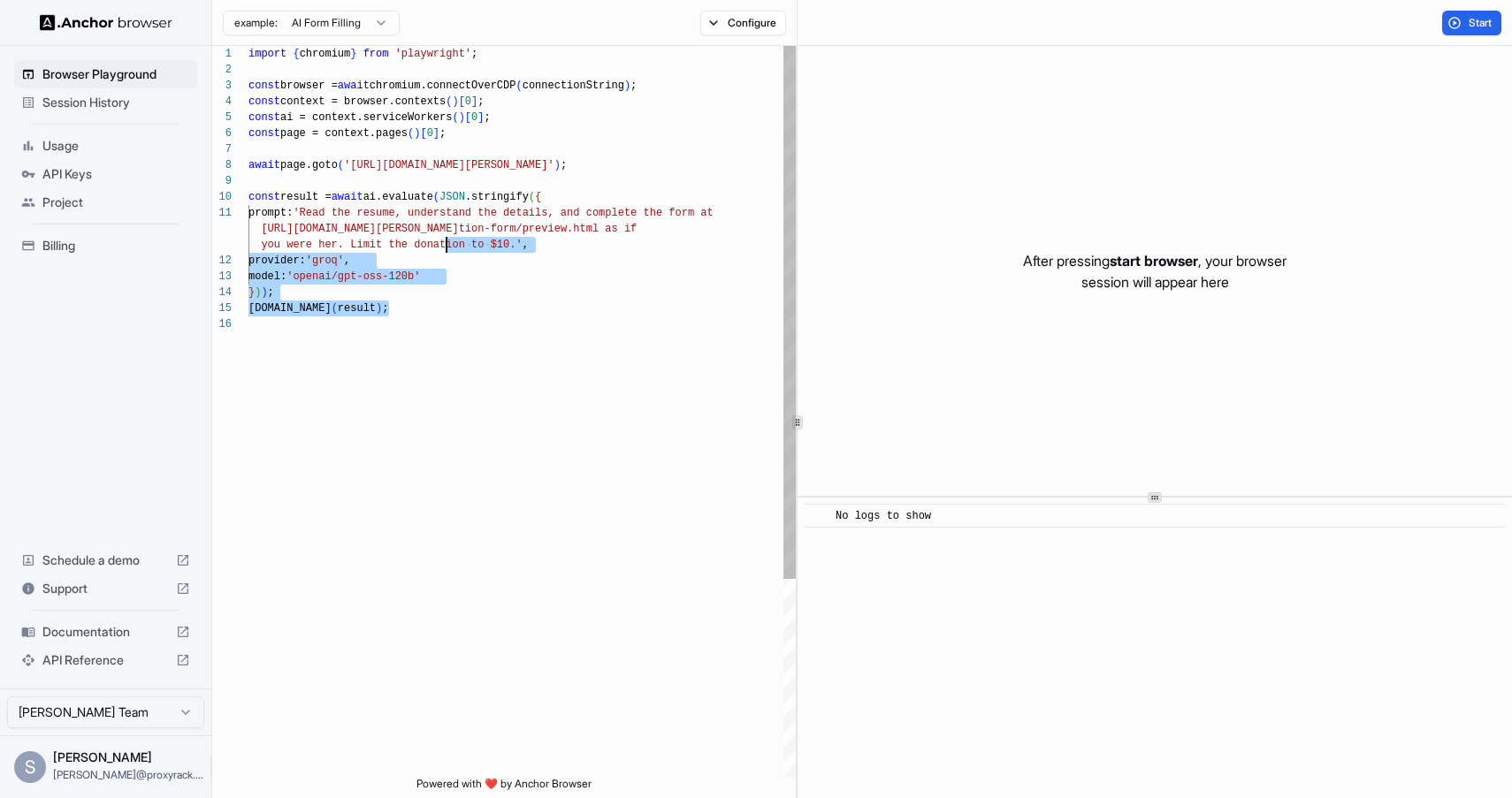
drag, startPoint x: 572, startPoint y: 368, endPoint x: 444, endPoint y: 237, distance: 183.2
click at [444, 237] on div "import { chromium } from 'playwright' ; const browser = await chromium.connectO…" at bounding box center [522, 547] width 548 height 1002
click at [572, 388] on div "import { chromium } from 'playwright' ; const browser = await chromium.connectO…" at bounding box center [522, 547] width 548 height 1002
click at [533, 369] on div "import { chromium } from 'playwright' ; const browser = await chromium.connectO…" at bounding box center [522, 547] width 548 height 1002
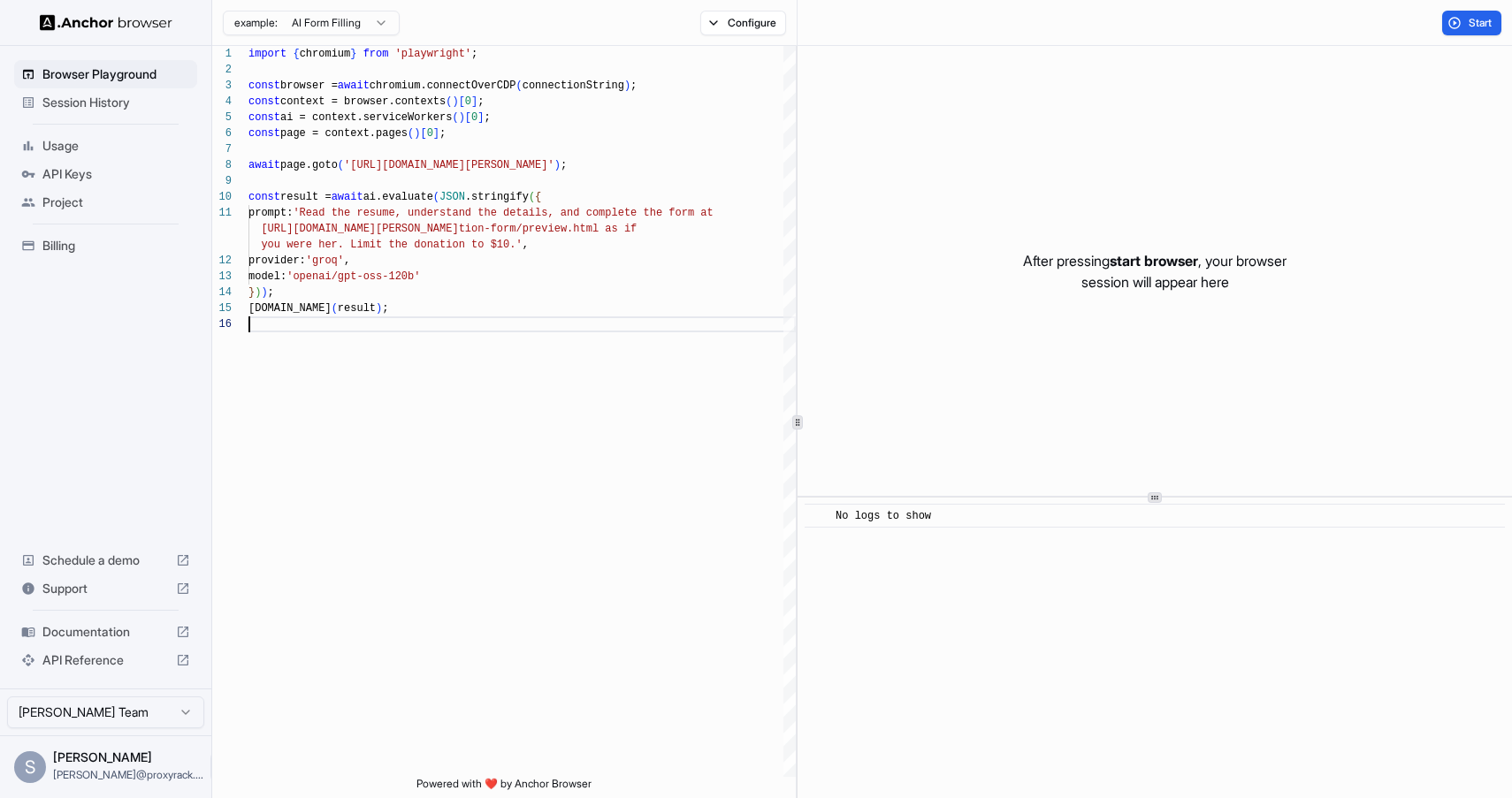
click at [380, 25] on html "Browser Playground Session History Usage API Keys Project Billing Schedule a de…" at bounding box center [756, 399] width 1512 height 798
click at [514, 227] on html "Browser Playground Session History Usage API Keys Project Billing Schedule a de…" at bounding box center [756, 399] width 1512 height 798
click at [626, 438] on div "import { chromium } from 'playwright' ; const browser = await chromium.connectO…" at bounding box center [522, 547] width 548 height 1002
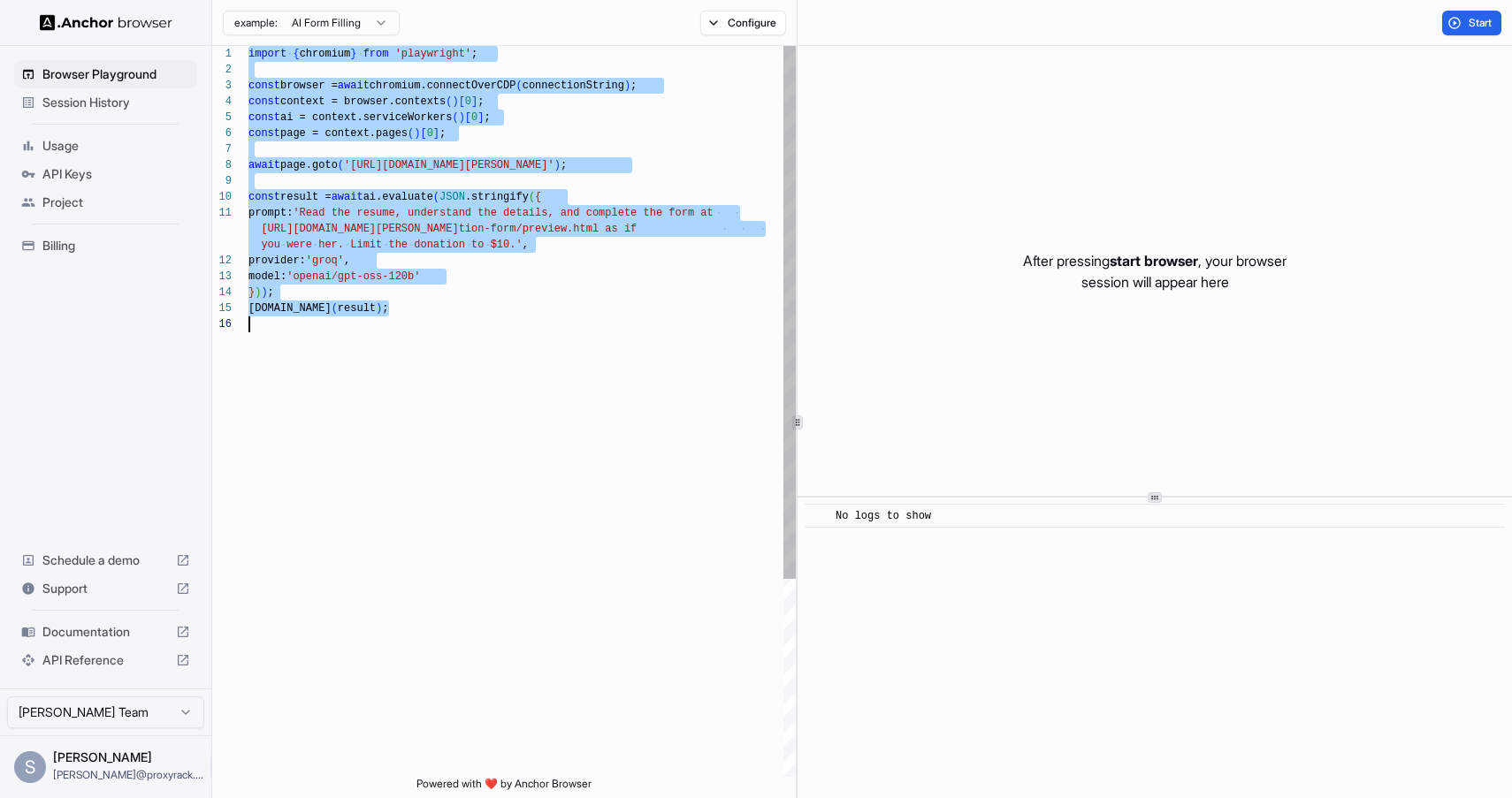
scroll to position [16, 0]
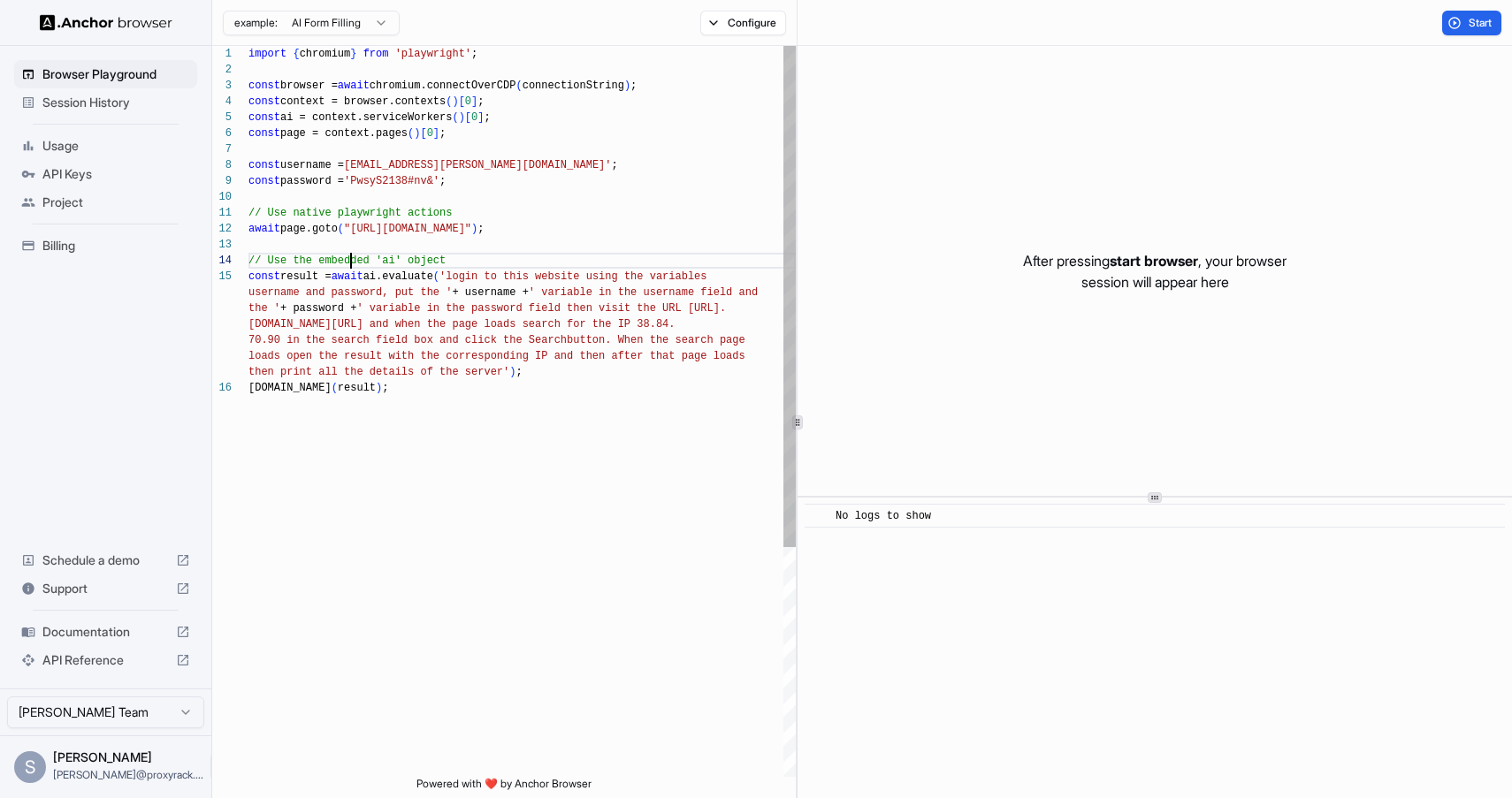
click at [352, 266] on div "import { chromium } from 'playwright' ; const browser = await chromium.connectO…" at bounding box center [522, 578] width 548 height 1065
click at [285, 250] on div "import { chromium } from 'playwright' ; const browser = await chromium.connectO…" at bounding box center [522, 578] width 548 height 1065
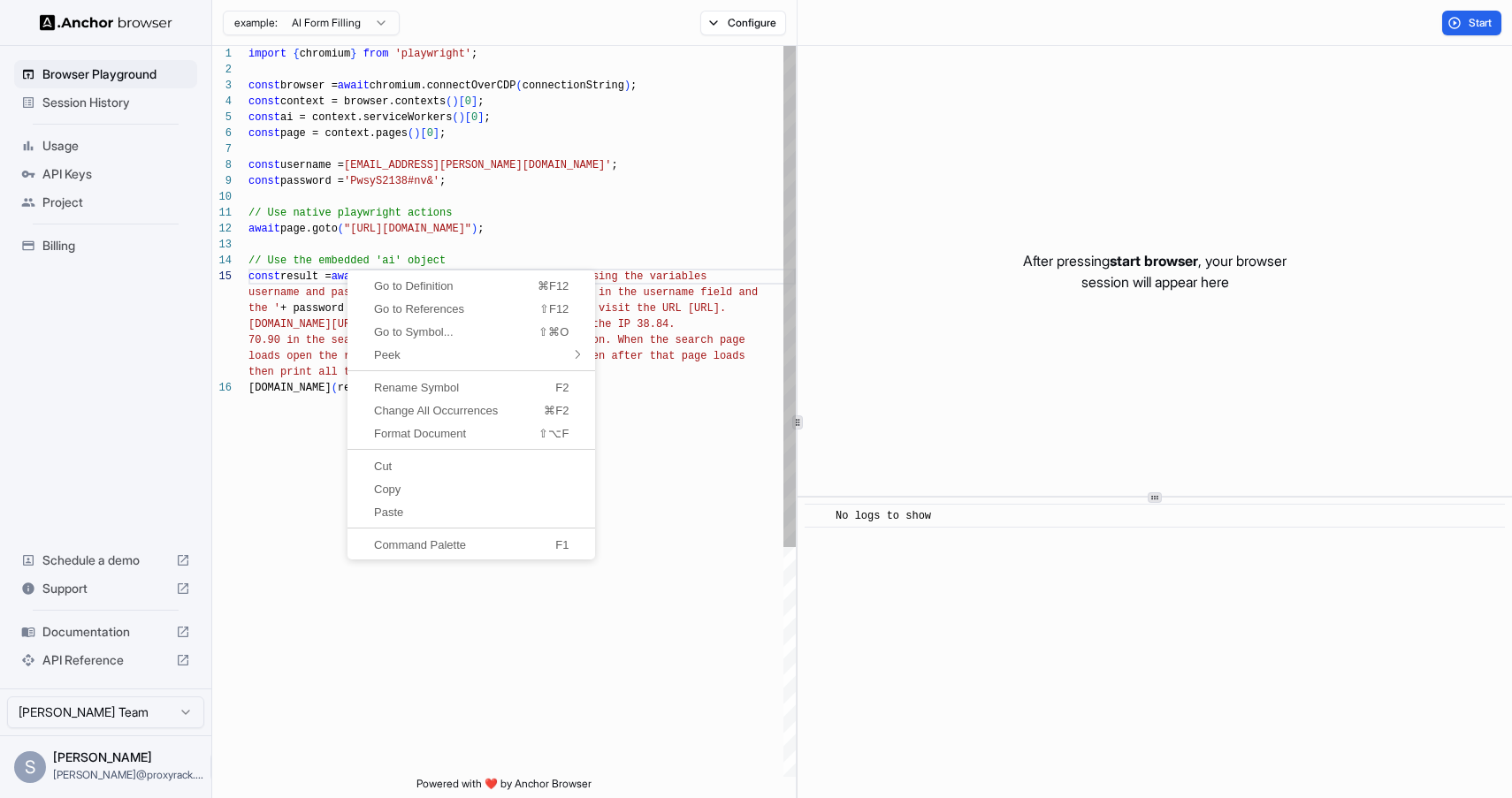
scroll to position [64, 0]
click at [347, 270] on div "import { chromium } from 'playwright' ; const browser = await chromium.connectO…" at bounding box center [522, 578] width 548 height 1065
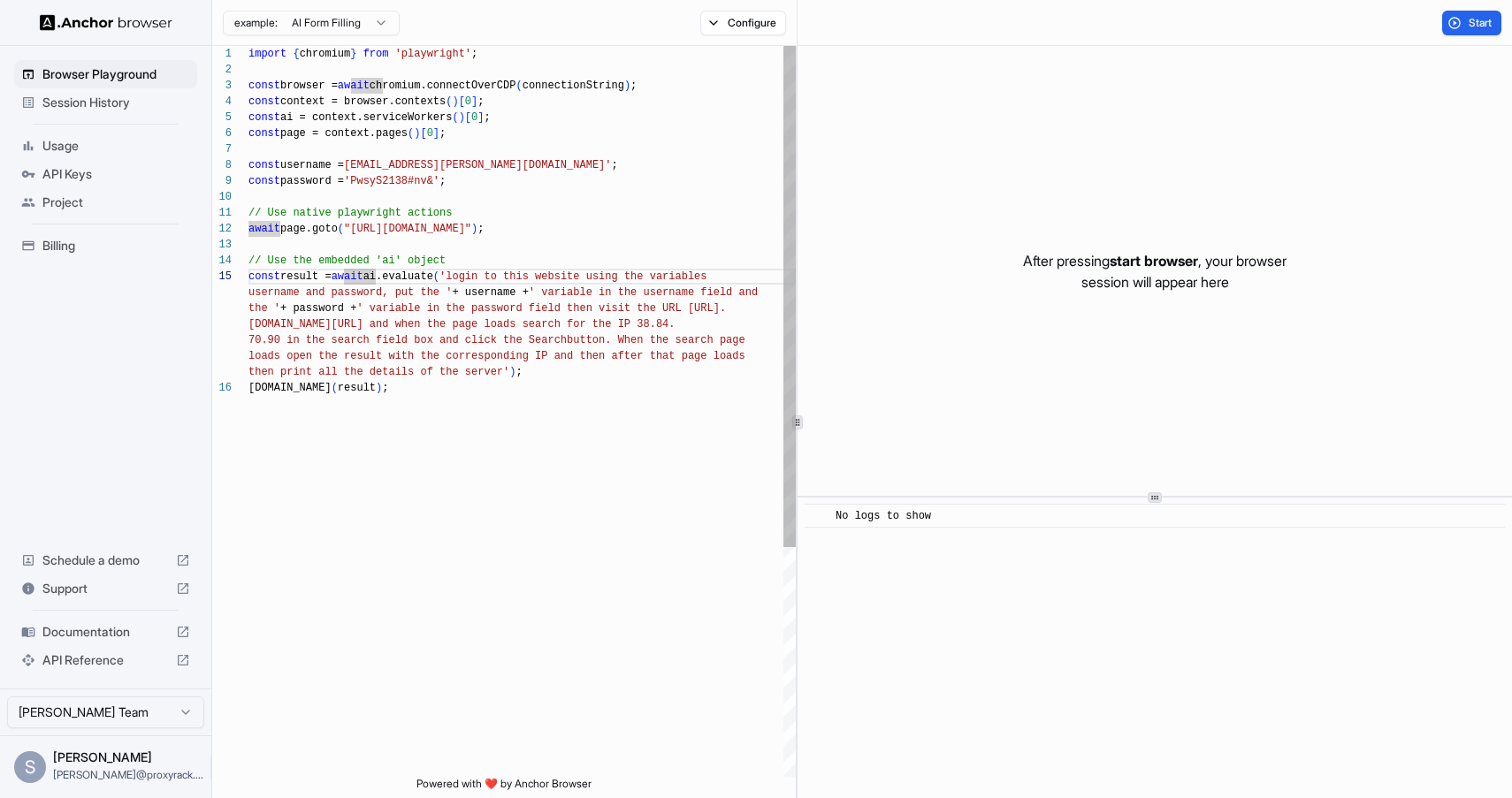
click at [326, 241] on div "import { chromium } from 'playwright' ; const browser = await chromium.connectO…" at bounding box center [522, 578] width 548 height 1065
click at [560, 400] on div "import { chromium } from 'playwright' ; const browser = await chromium.connectO…" at bounding box center [522, 578] width 548 height 1065
type textarea "**********"
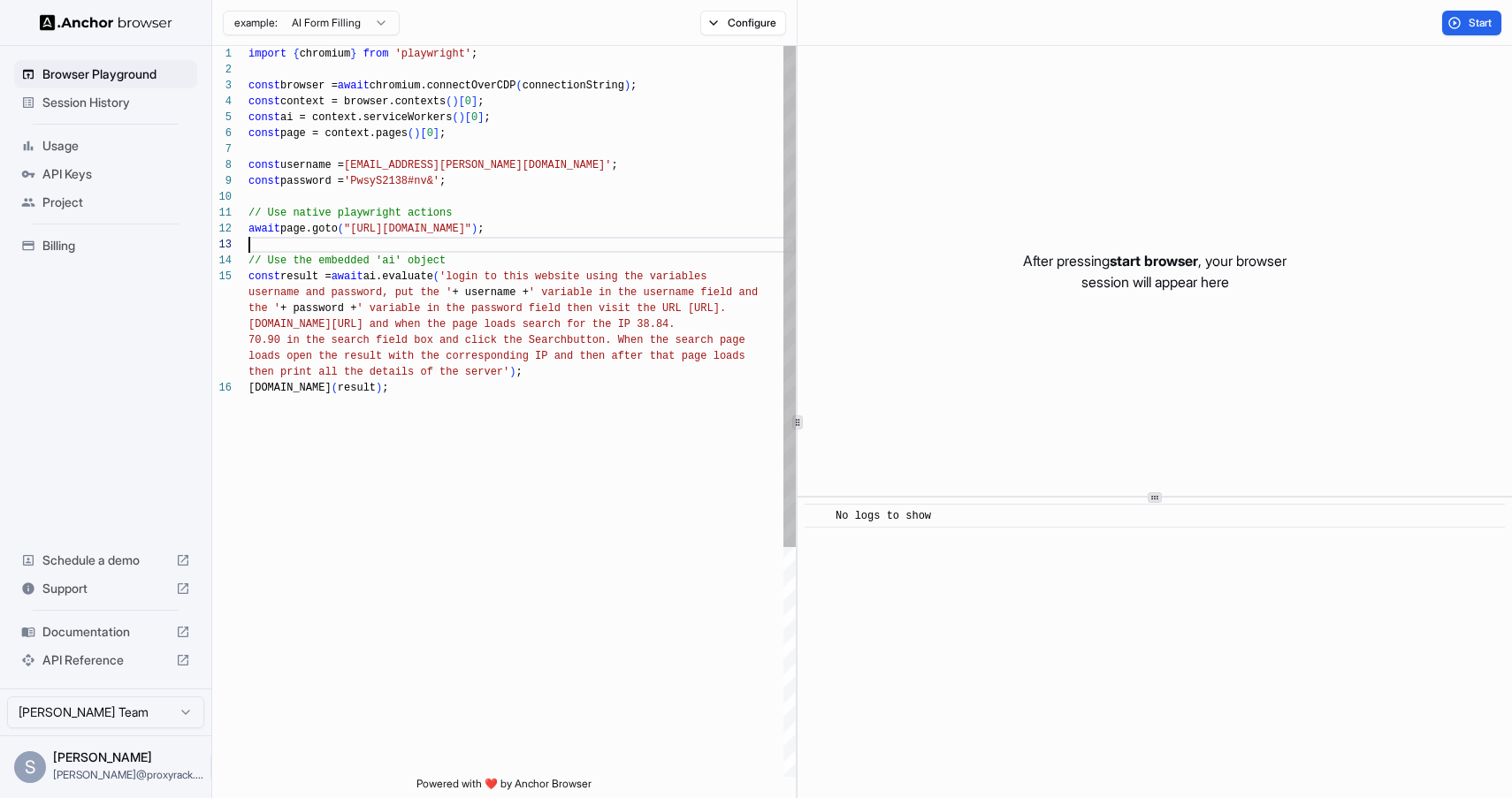
click at [510, 249] on div "import { chromium } from 'playwright' ; const browser = await chromium.connectO…" at bounding box center [522, 578] width 548 height 1065
click at [1461, 13] on button "Start" at bounding box center [1471, 22] width 59 height 24
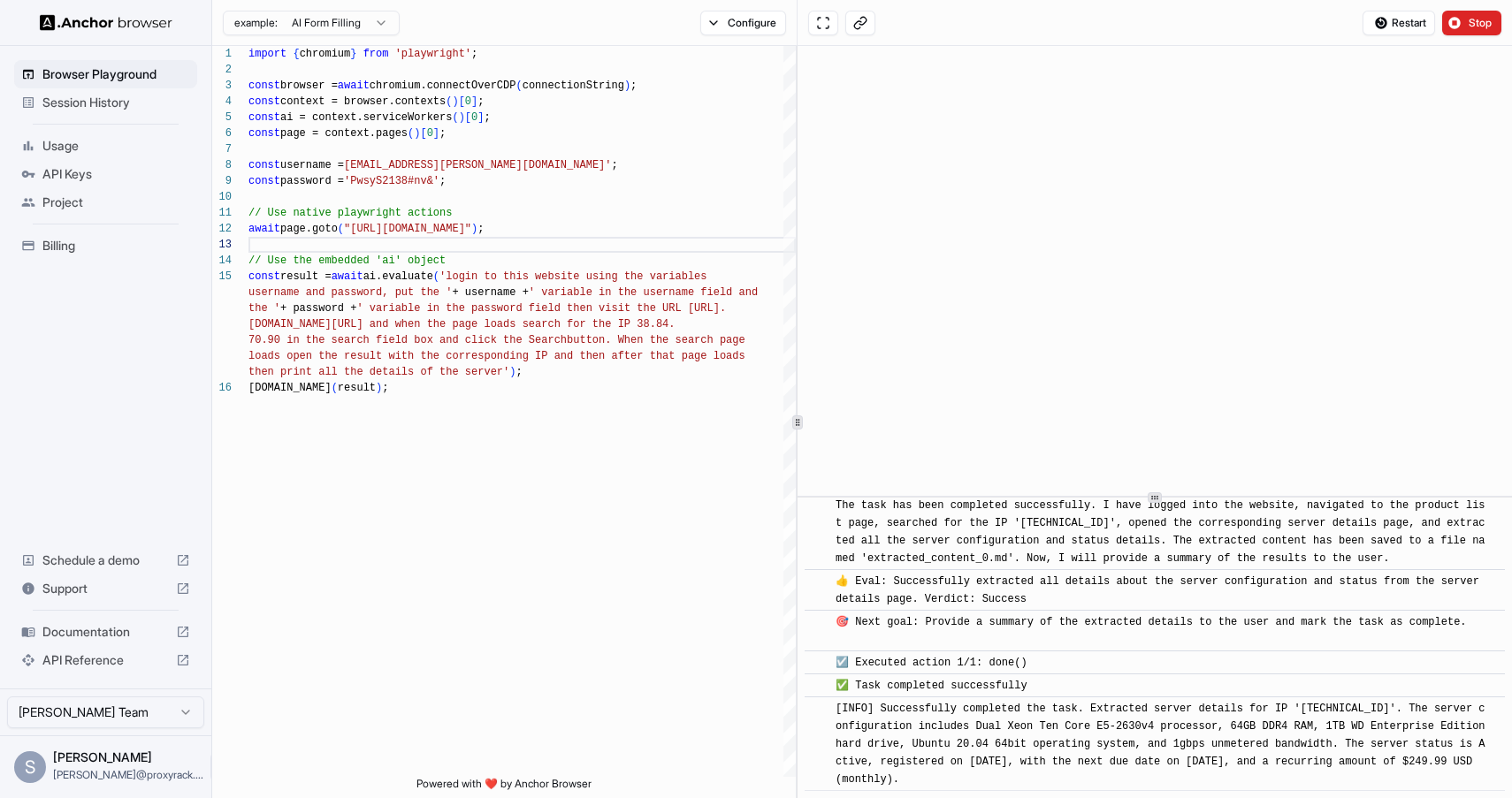
scroll to position [1215, 0]
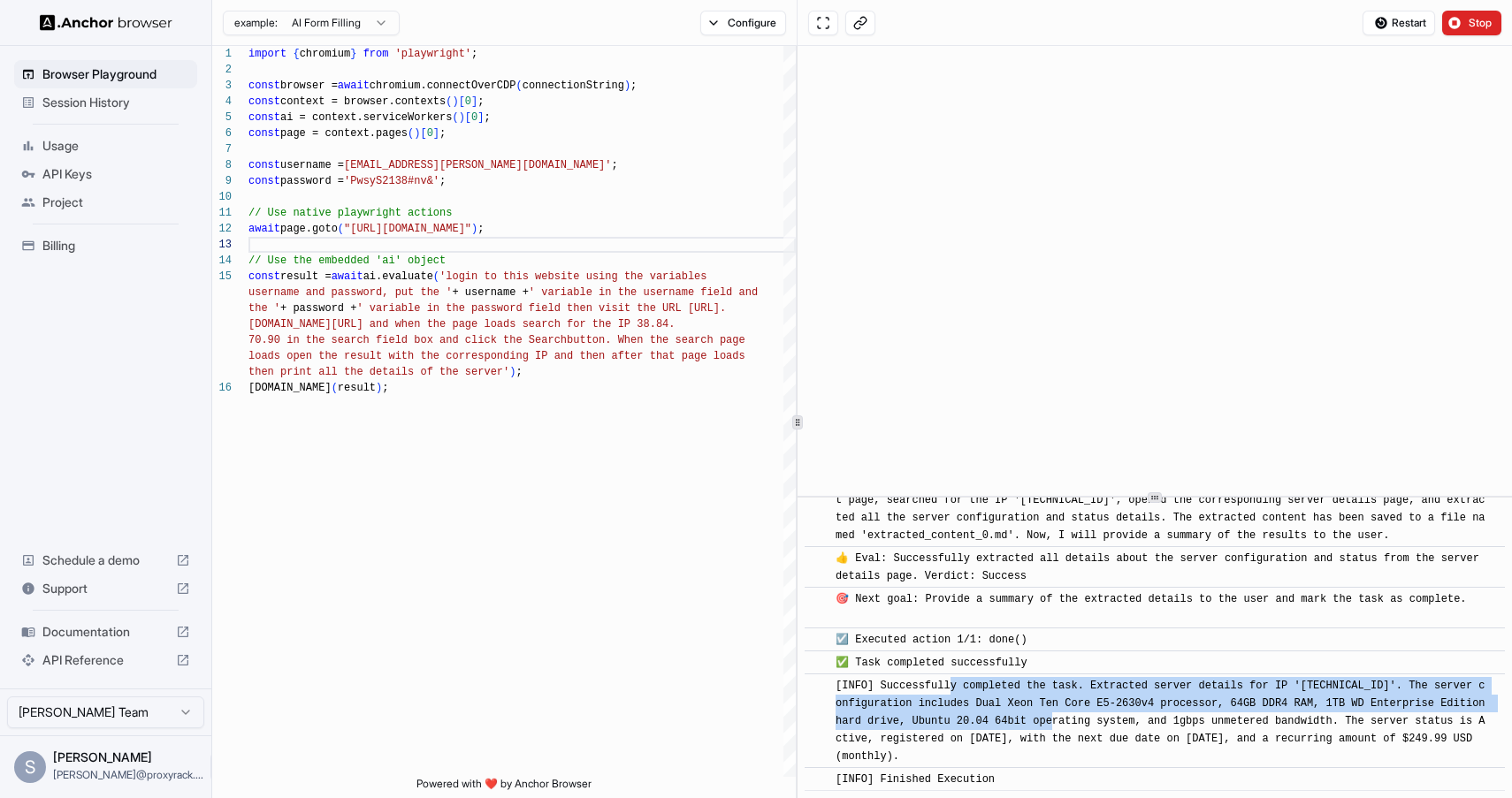
drag, startPoint x: 953, startPoint y: 680, endPoint x: 1072, endPoint y: 724, distance: 126.9
click at [1072, 724] on span "[INFO] Successfully completed the task. Extracted server details for IP '38.84.…" at bounding box center [1163, 721] width 656 height 83
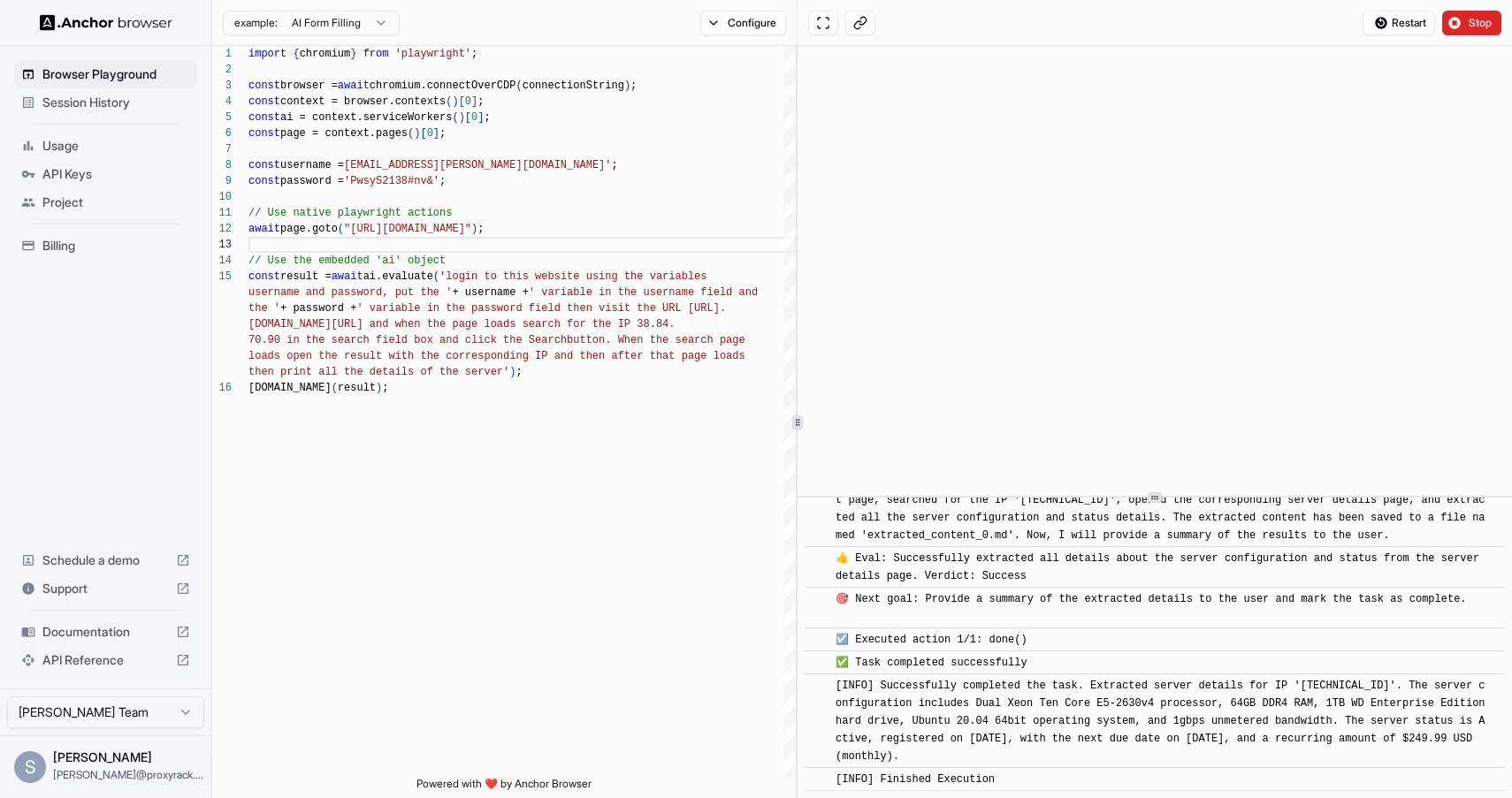
click at [1202, 682] on span "[INFO] Successfully completed the task. Extracted server details for IP '38.84.…" at bounding box center [1163, 721] width 656 height 83
click at [1300, 678] on div "[INFO] Successfully completed the task. Extracted server details for IP '38.84.…" at bounding box center [1160, 721] width 649 height 89
click at [1044, 709] on span "[INFO] Successfully completed the task. Extracted server details for IP '38.84.…" at bounding box center [1163, 721] width 656 height 83
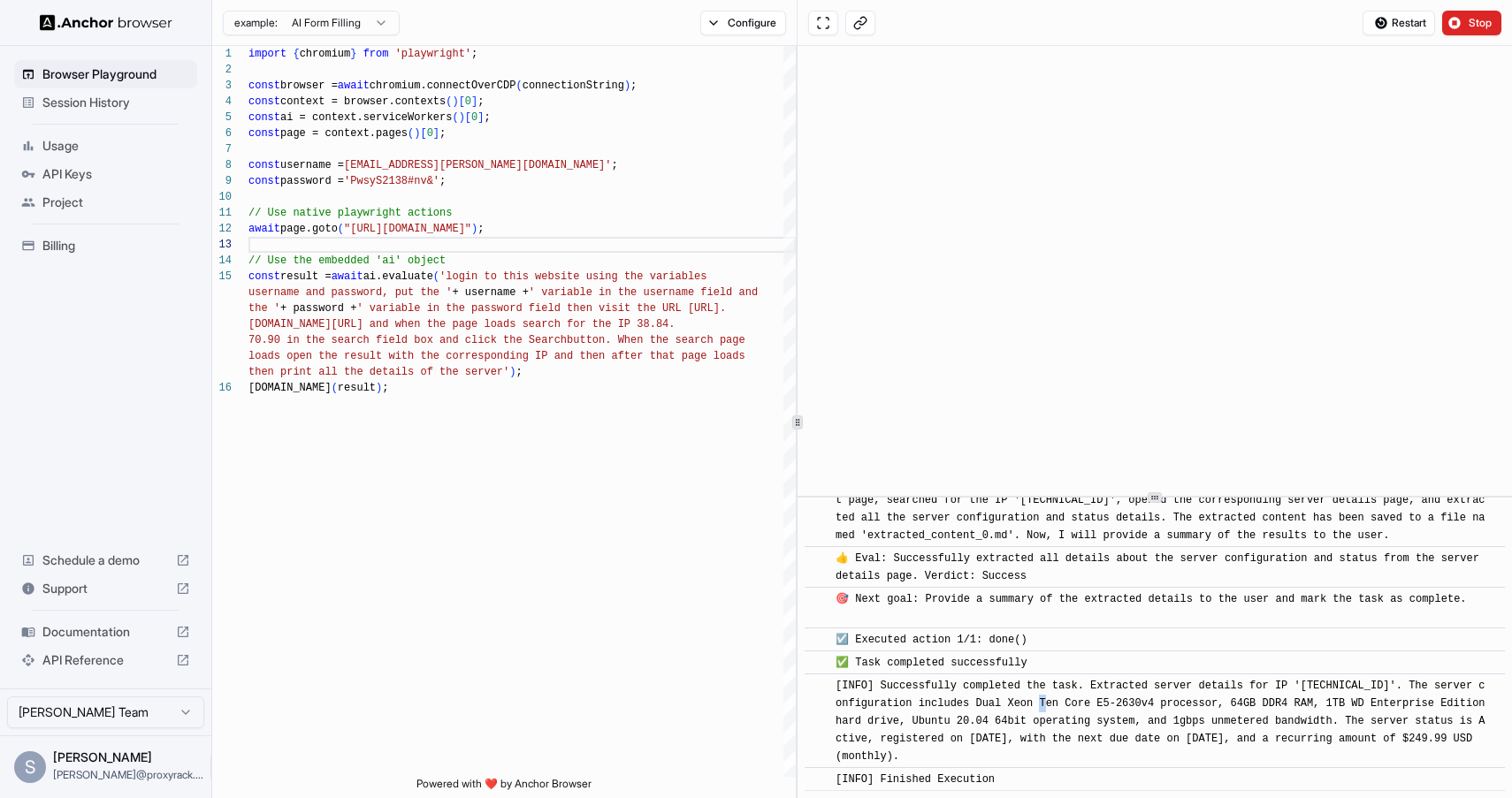
click at [1044, 709] on span "[INFO] Successfully completed the task. Extracted server details for IP '38.84.…" at bounding box center [1163, 721] width 656 height 83
click at [1002, 704] on span "[INFO] Successfully completed the task. Extracted server details for IP '38.84.…" at bounding box center [1163, 721] width 656 height 83
drag, startPoint x: 964, startPoint y: 703, endPoint x: 1099, endPoint y: 707, distance: 135.1
click at [1099, 707] on span "[INFO] Successfully completed the task. Extracted server details for IP '38.84.…" at bounding box center [1163, 721] width 656 height 83
click at [1135, 709] on span "[INFO] Successfully completed the task. Extracted server details for IP '38.84.…" at bounding box center [1163, 721] width 656 height 83
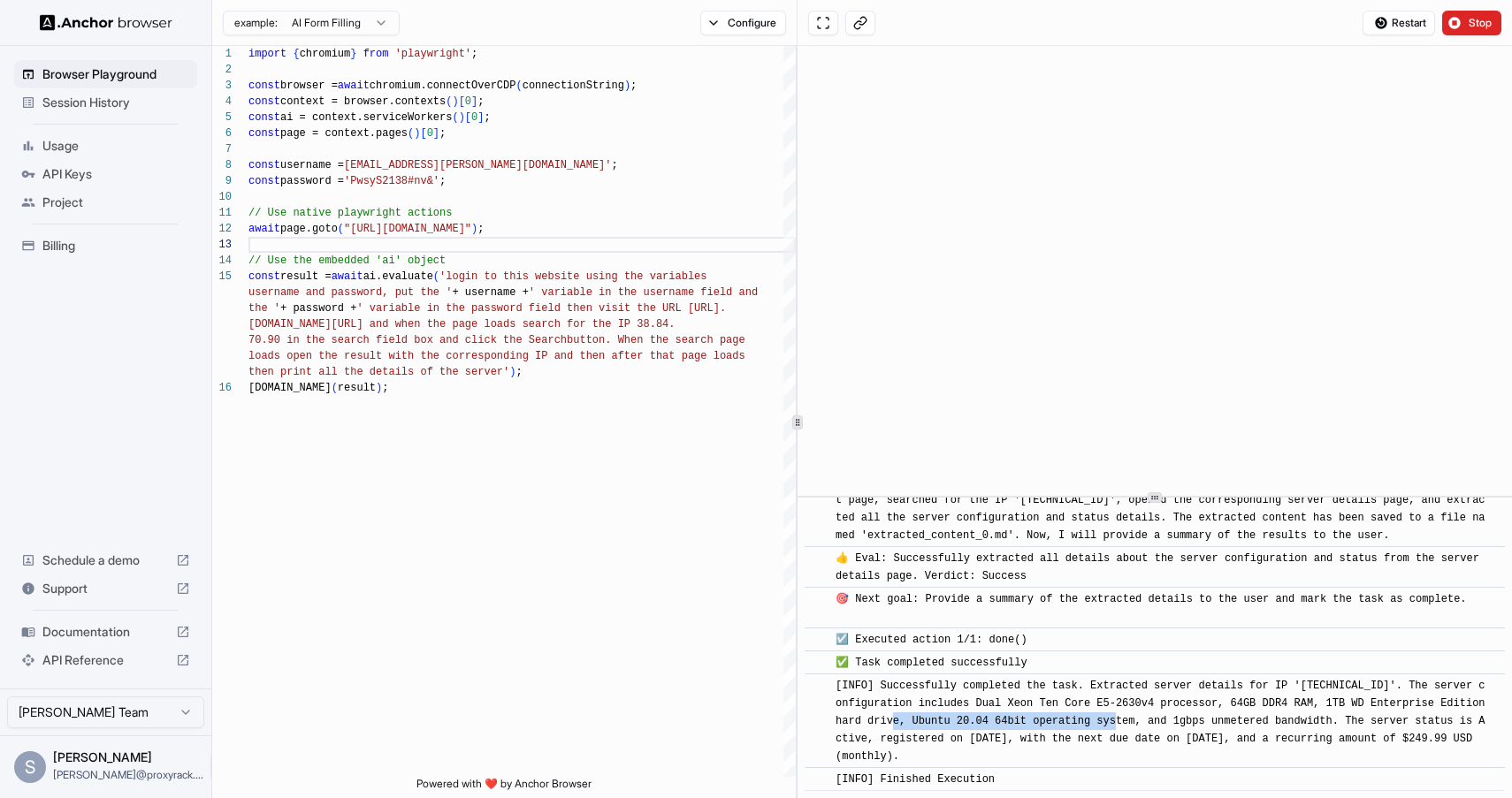
drag, startPoint x: 913, startPoint y: 720, endPoint x: 1134, endPoint y: 716, distance: 221.0
click at [1134, 716] on span "[INFO] Successfully completed the task. Extracted server details for IP '38.84.…" at bounding box center [1163, 721] width 656 height 83
click at [1191, 721] on span "[INFO] Successfully completed the task. Extracted server details for IP '38.84.…" at bounding box center [1163, 721] width 656 height 83
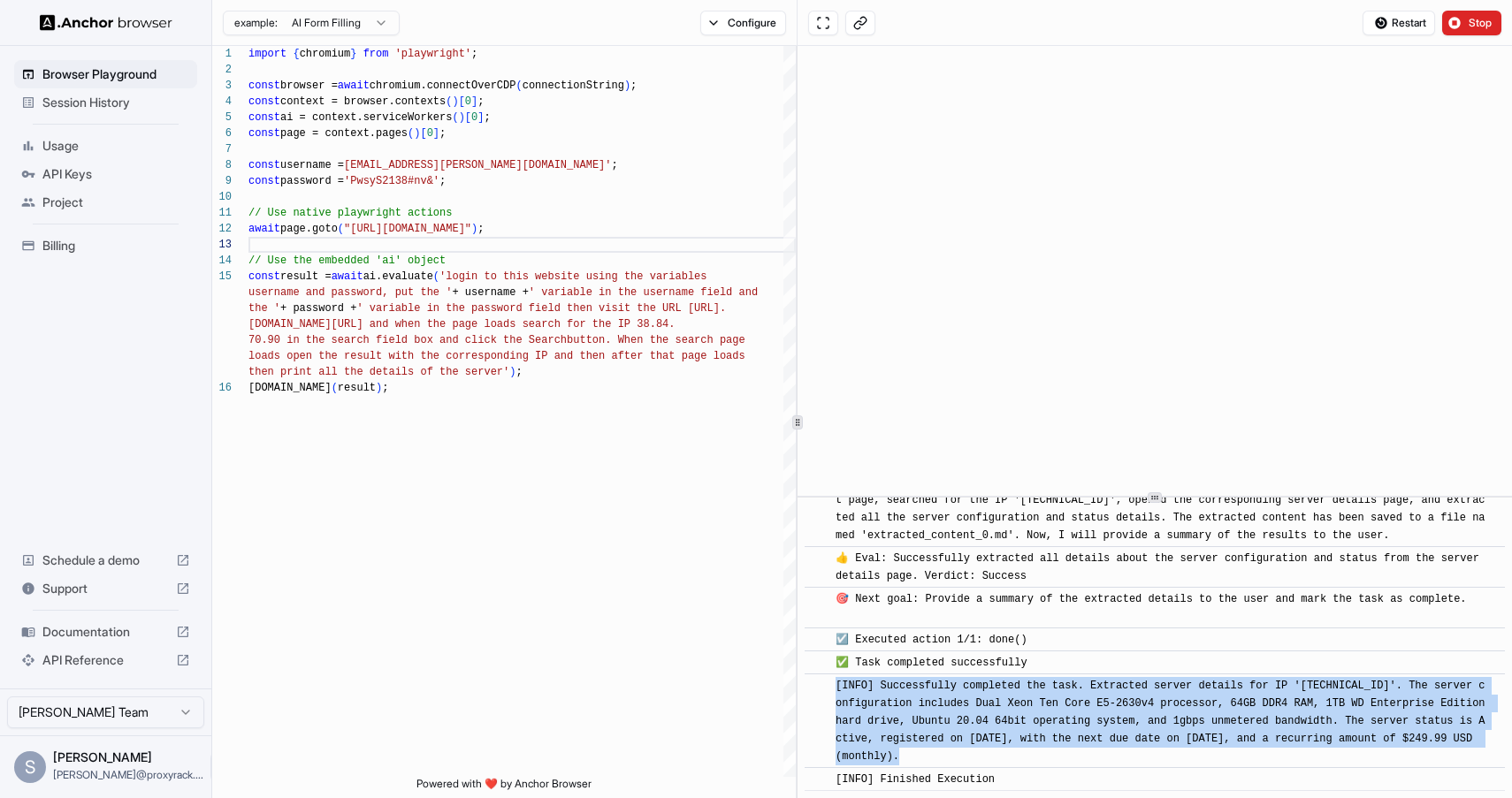
drag, startPoint x: 1193, startPoint y: 720, endPoint x: 1215, endPoint y: 724, distance: 22.4
click at [1198, 720] on span "[INFO] Successfully completed the task. Extracted server details for IP '38.84.…" at bounding box center [1163, 721] width 656 height 83
click at [1216, 724] on span "[INFO] Successfully completed the task. Extracted server details for IP '38.84.…" at bounding box center [1163, 721] width 656 height 83
